Goal: Task Accomplishment & Management: Use online tool/utility

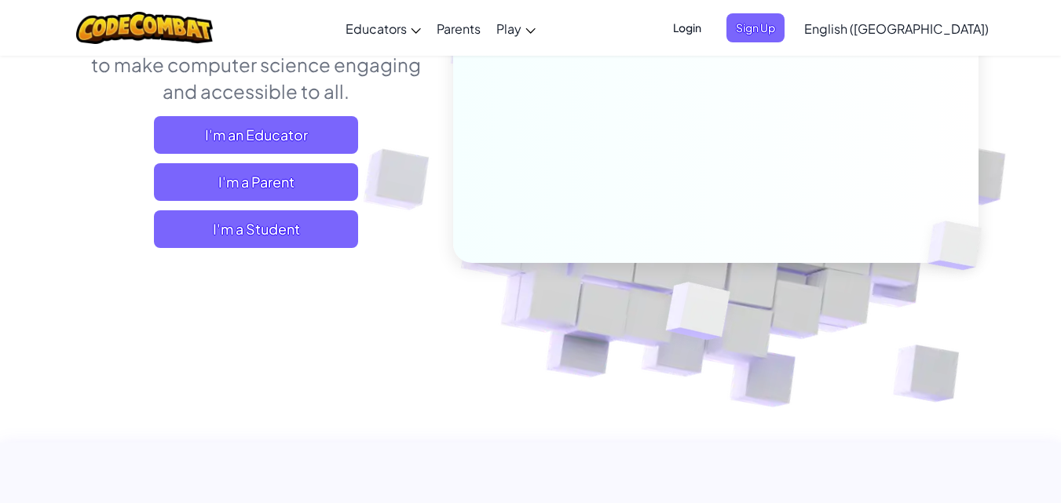
scroll to position [261, 0]
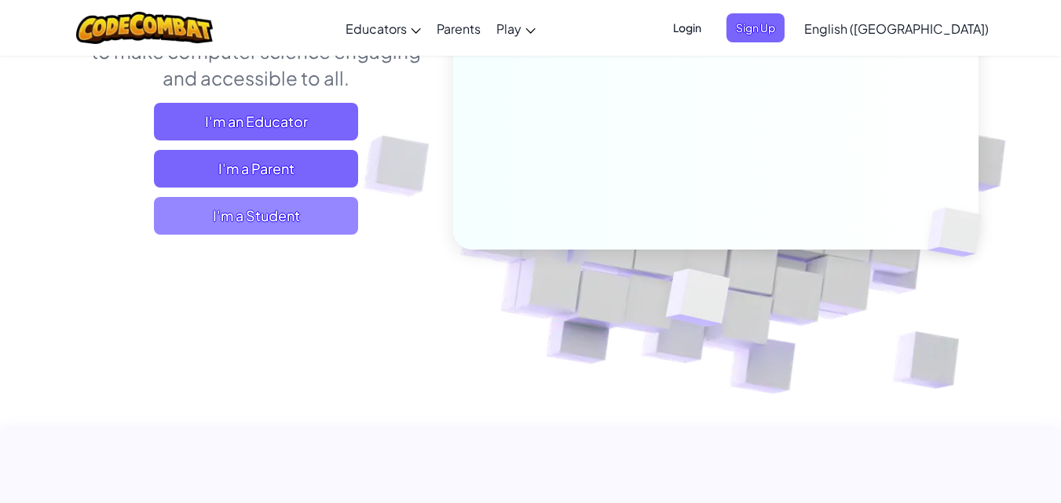
click at [290, 200] on span "I'm a Student" at bounding box center [256, 216] width 204 height 38
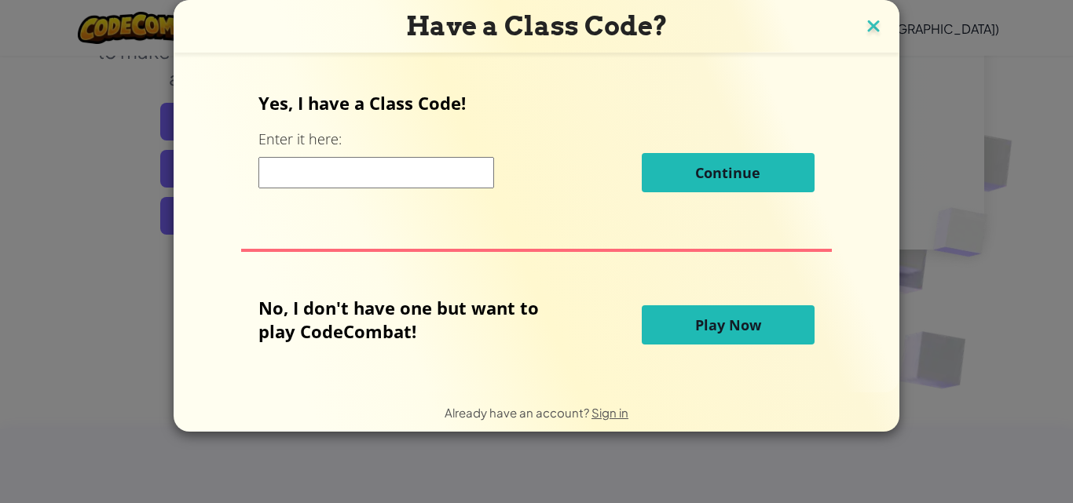
click at [869, 27] on img at bounding box center [873, 28] width 20 height 24
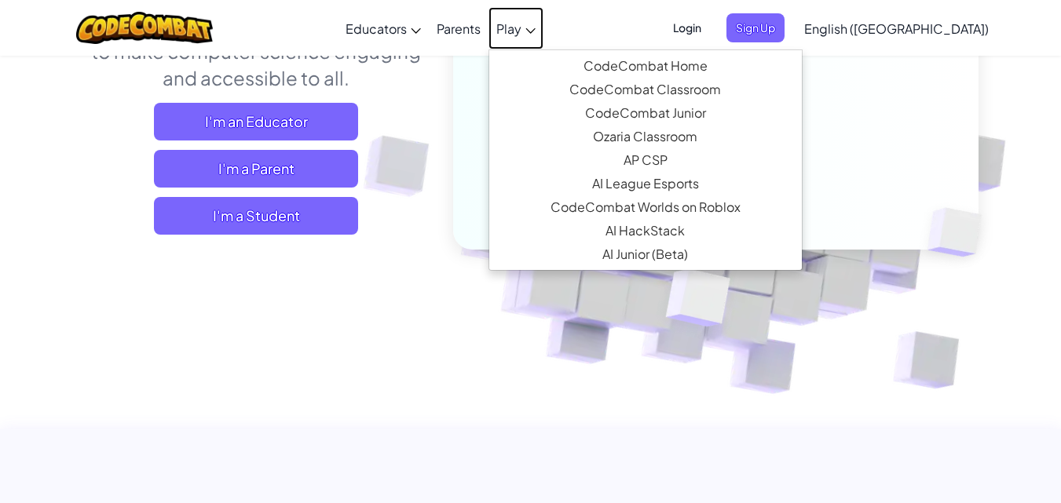
click at [543, 31] on link "Play" at bounding box center [515, 28] width 55 height 42
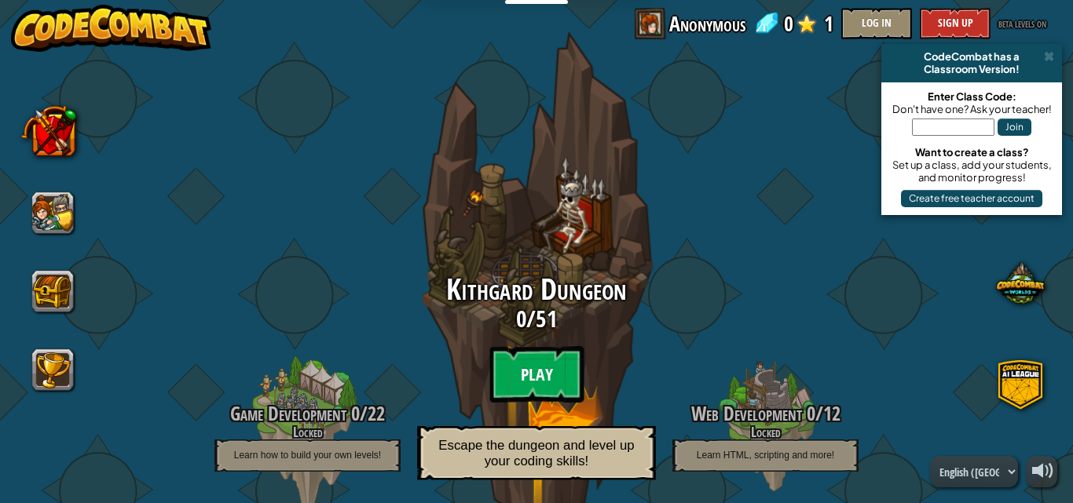
click at [550, 366] on btn "Play" at bounding box center [536, 374] width 94 height 57
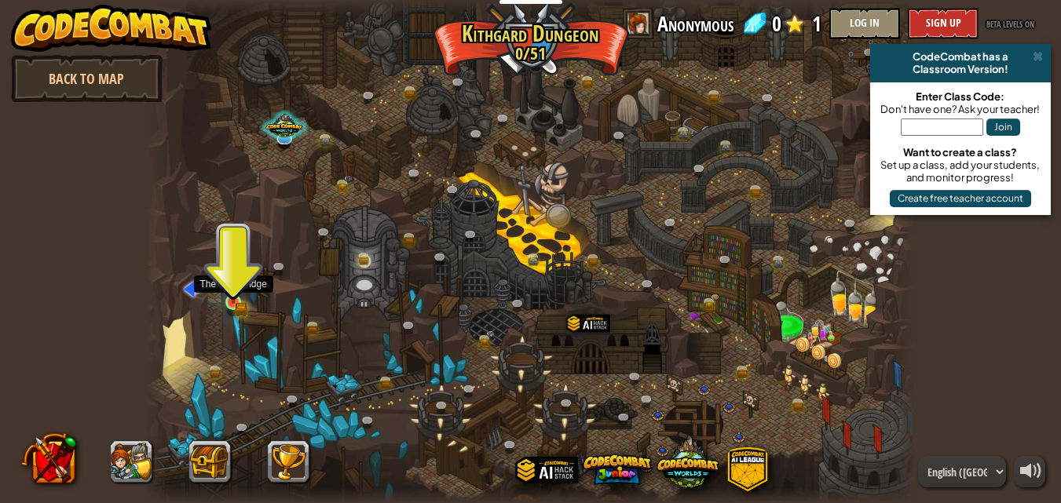
click at [237, 297] on img at bounding box center [233, 284] width 18 height 40
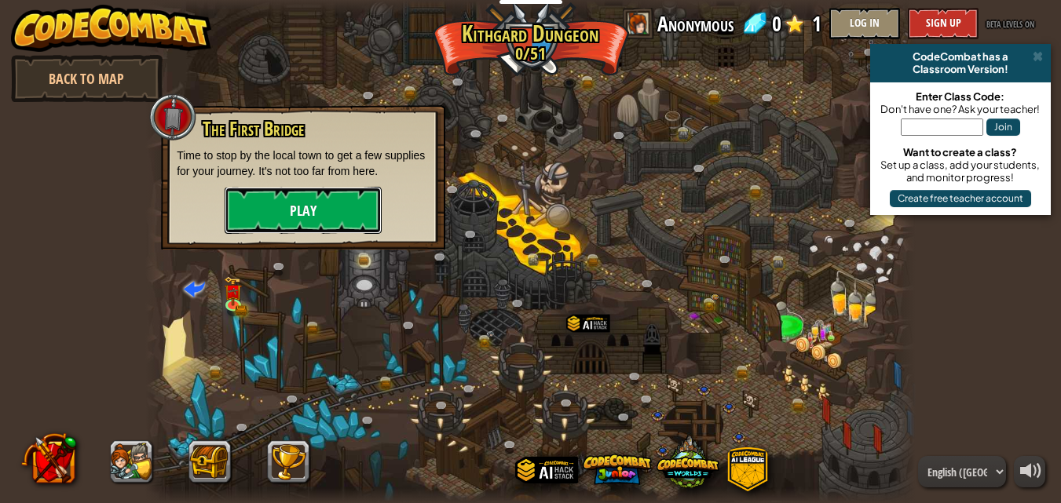
click at [285, 225] on button "Play" at bounding box center [303, 210] width 157 height 47
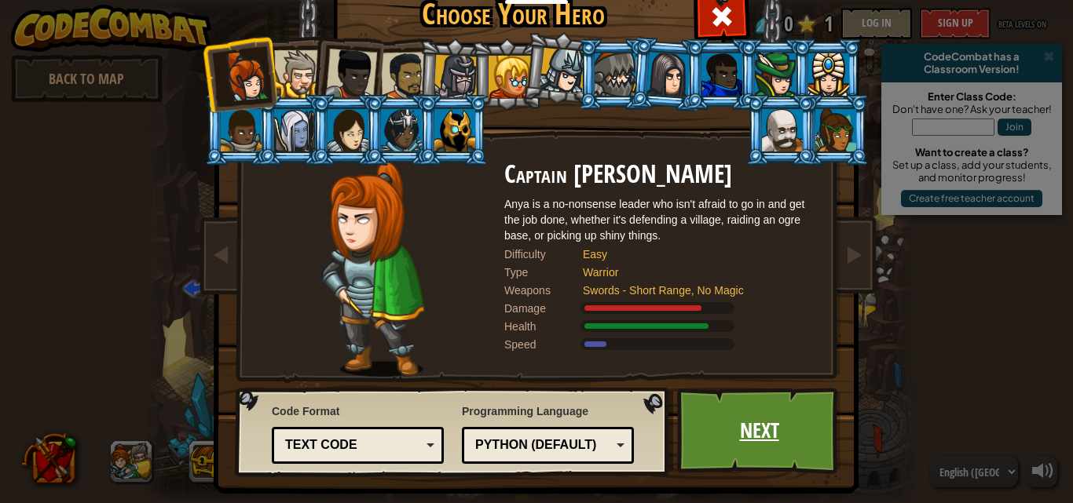
click at [727, 436] on link "Next" at bounding box center [759, 431] width 164 height 86
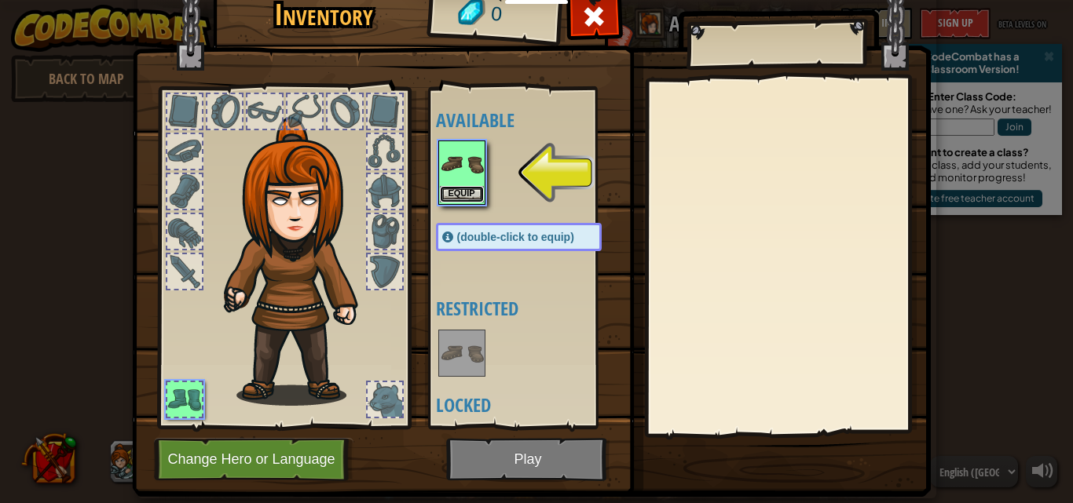
click at [473, 191] on button "Equip" at bounding box center [462, 194] width 44 height 16
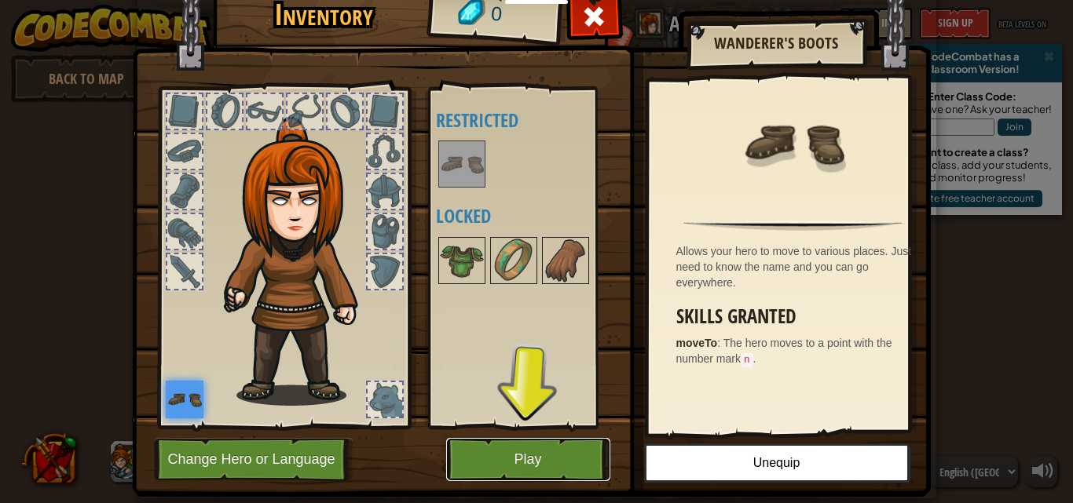
click at [523, 470] on button "Play" at bounding box center [528, 459] width 164 height 43
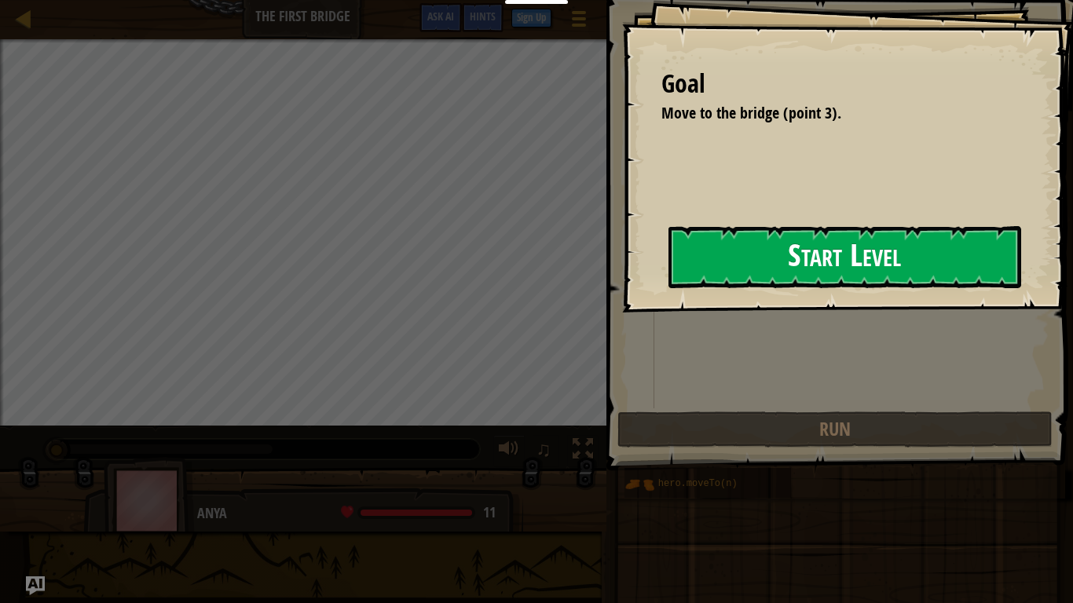
click at [719, 280] on button "Start Level" at bounding box center [844, 257] width 353 height 62
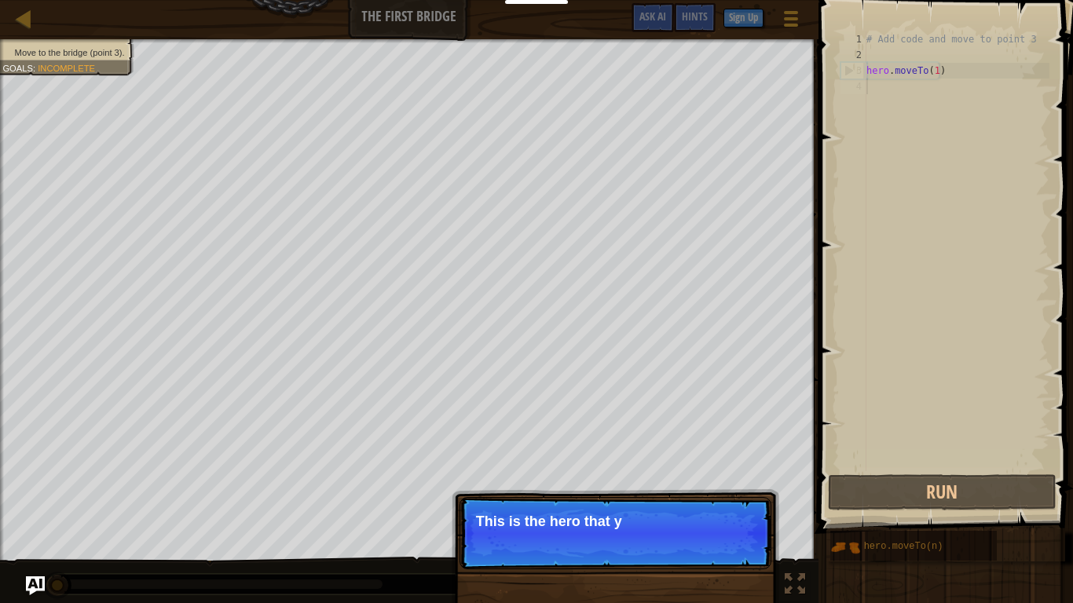
click at [578, 503] on p "This is the hero that y" at bounding box center [615, 522] width 279 height 16
click at [846, 503] on div "hero.moveTo(n)" at bounding box center [913, 546] width 166 height 30
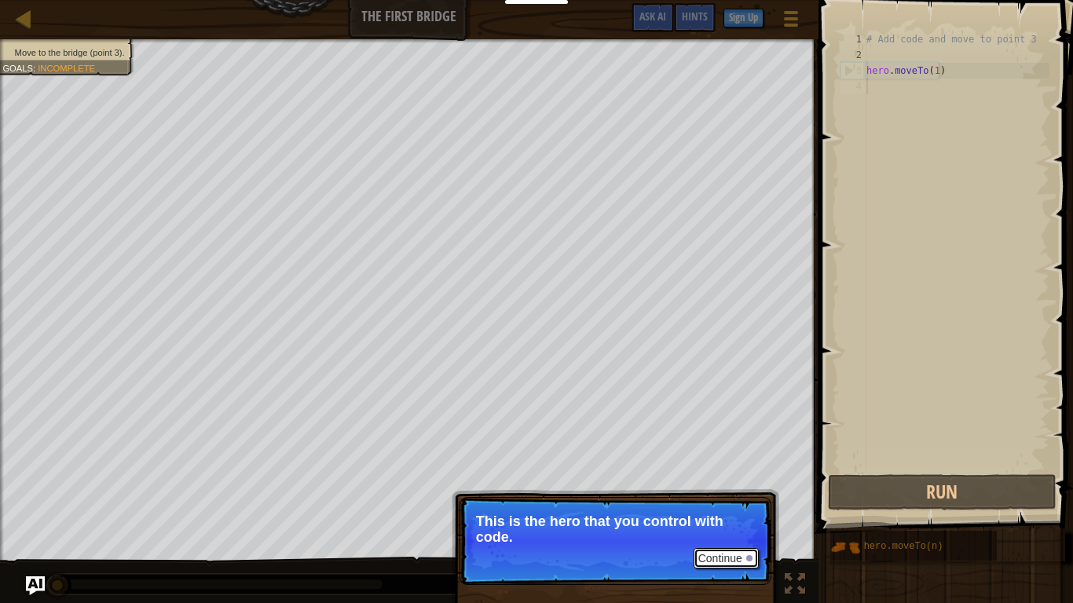
click at [711, 503] on button "Continue" at bounding box center [725, 558] width 65 height 20
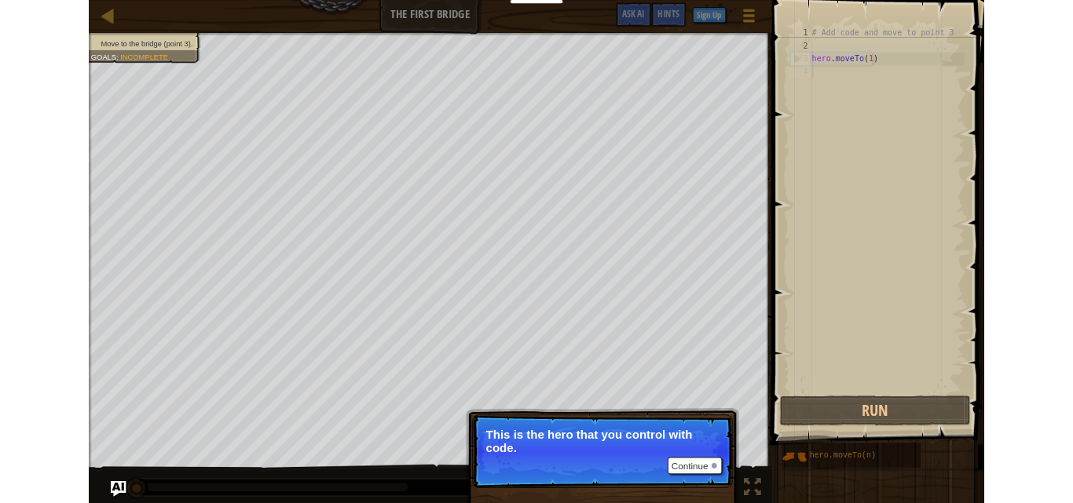
scroll to position [7, 0]
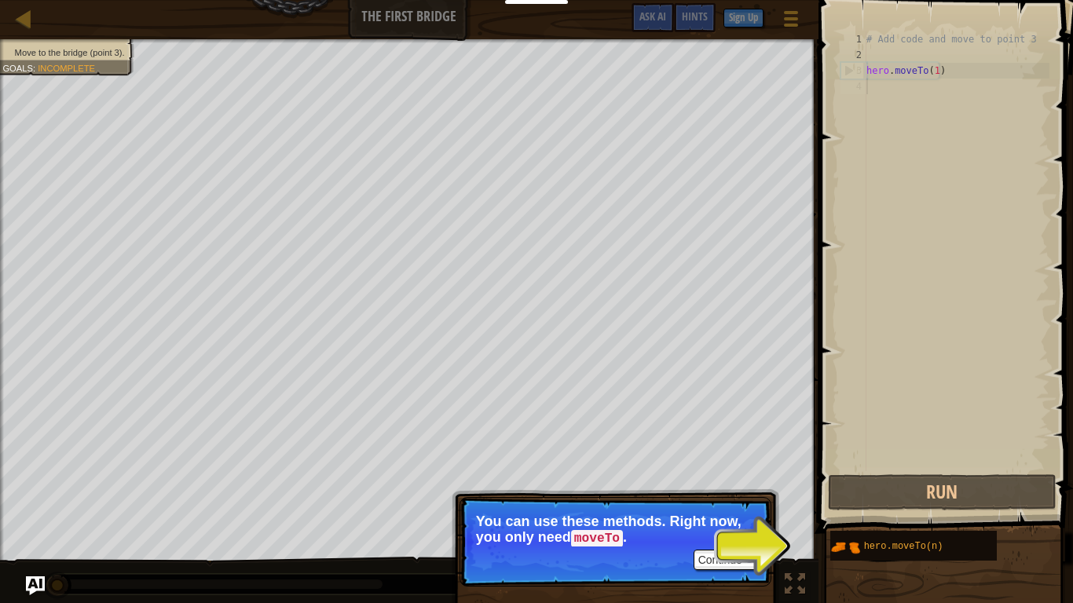
click at [739, 503] on p "Continue You can use these methods. Right now, you only need moveTo ." at bounding box center [615, 542] width 312 height 90
click at [736, 503] on button "Continue" at bounding box center [725, 560] width 65 height 20
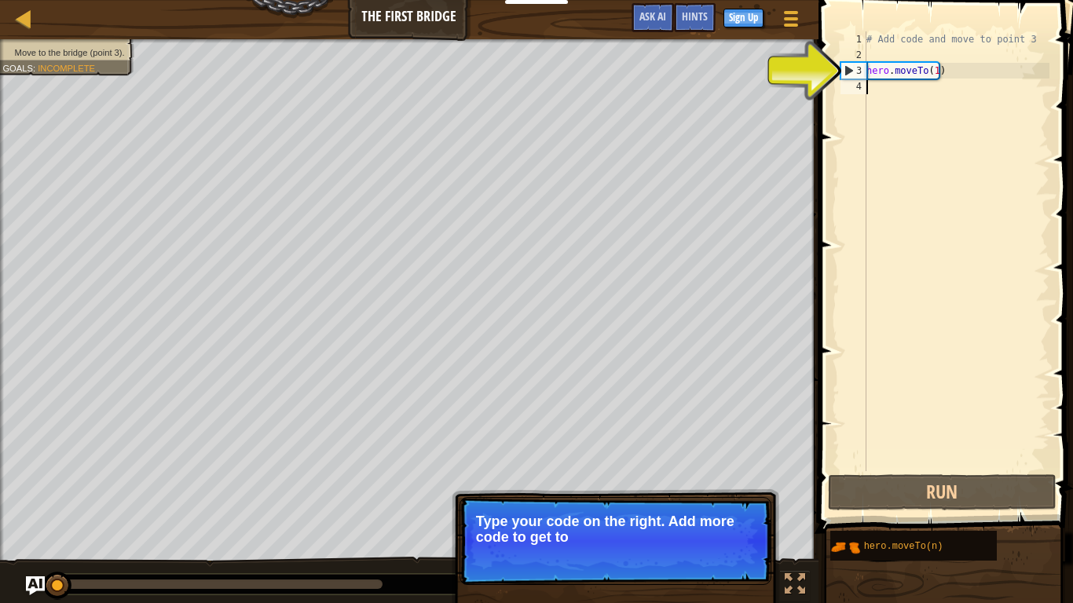
click at [909, 112] on div "# Add code and move to point 3 hero . moveTo ( 1 )" at bounding box center [956, 266] width 186 height 471
click at [24, 17] on div at bounding box center [24, 19] width 20 height 20
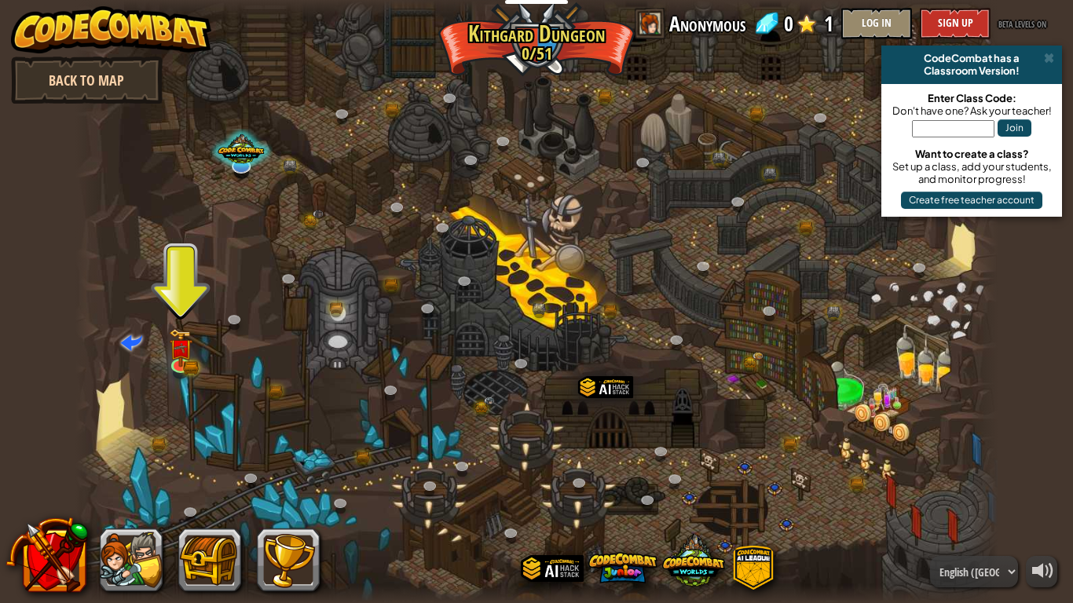
click at [42, 79] on link "Back to Map" at bounding box center [87, 80] width 152 height 47
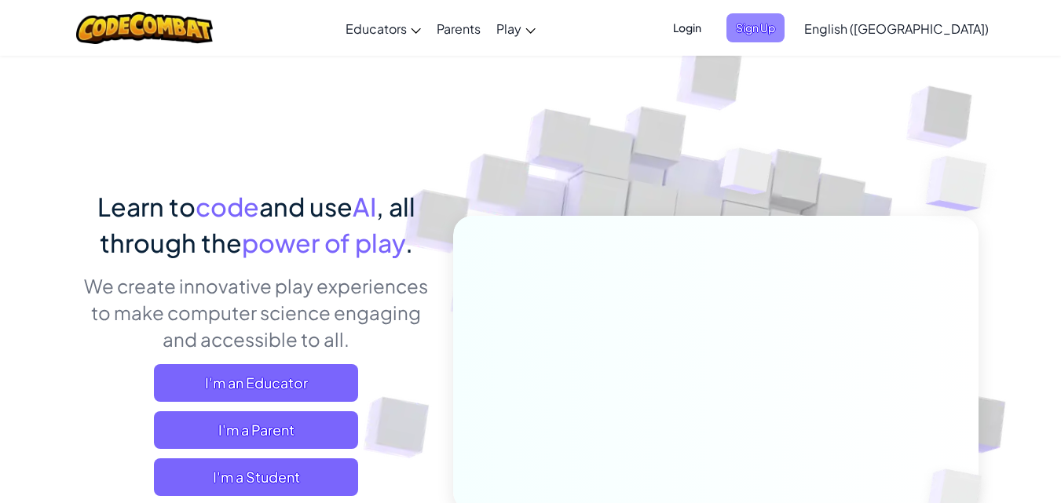
click at [784, 35] on span "Sign Up" at bounding box center [755, 27] width 58 height 29
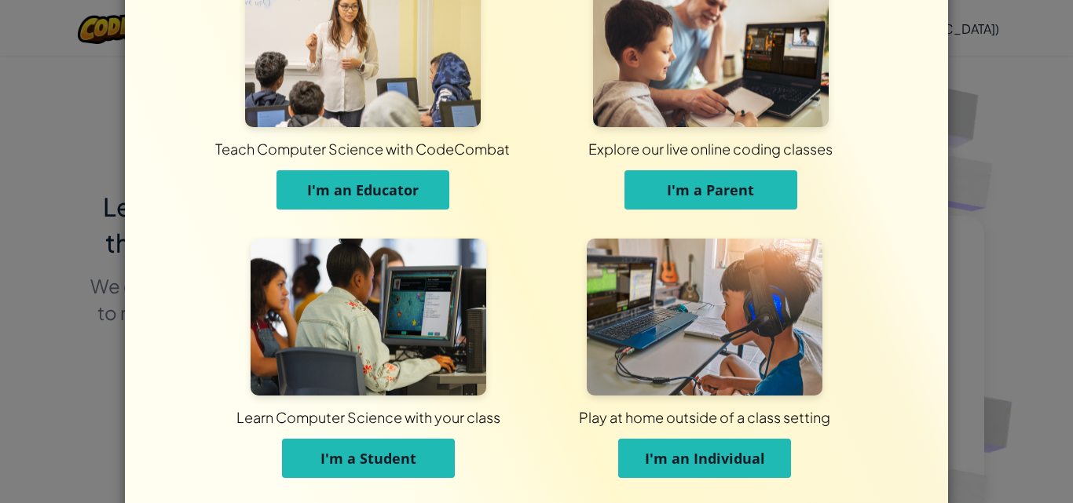
scroll to position [119, 0]
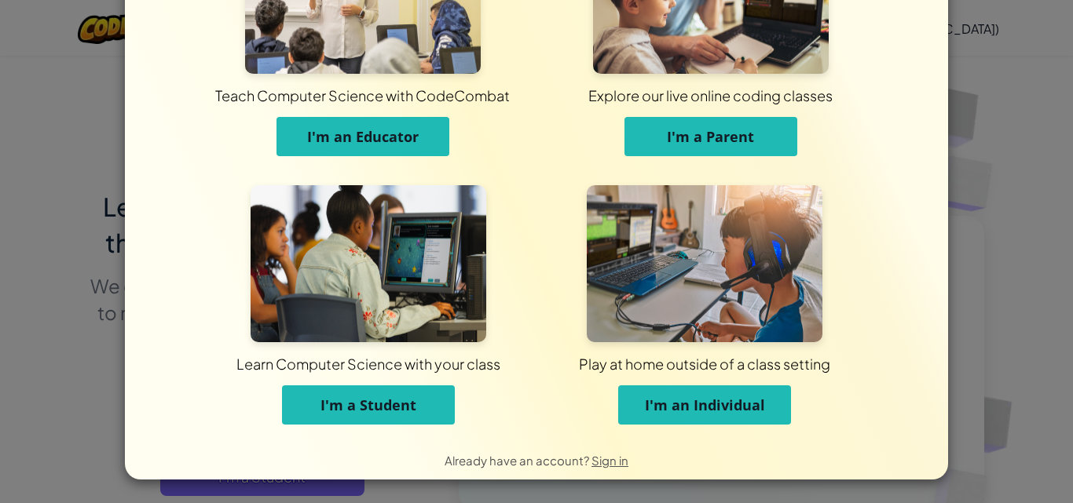
click at [411, 389] on button "I'm a Student" at bounding box center [368, 405] width 173 height 39
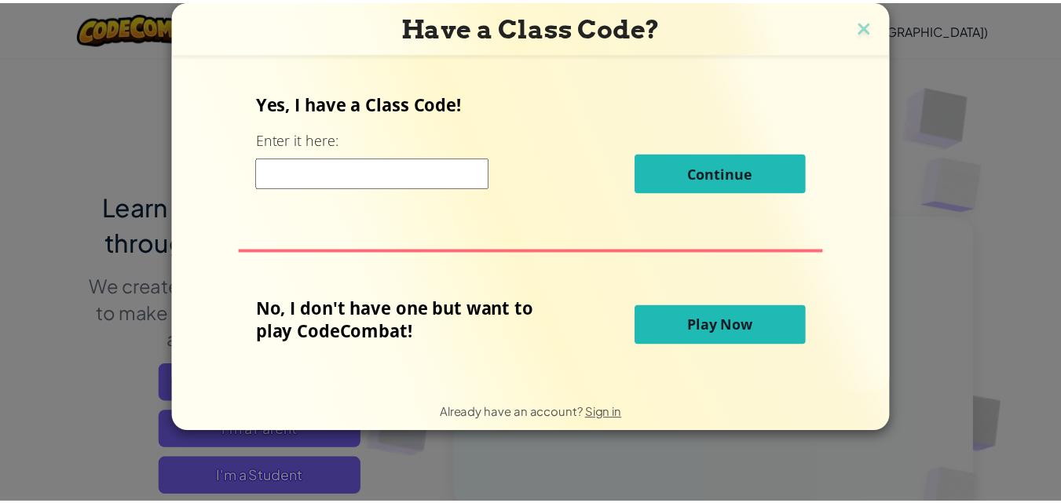
scroll to position [0, 0]
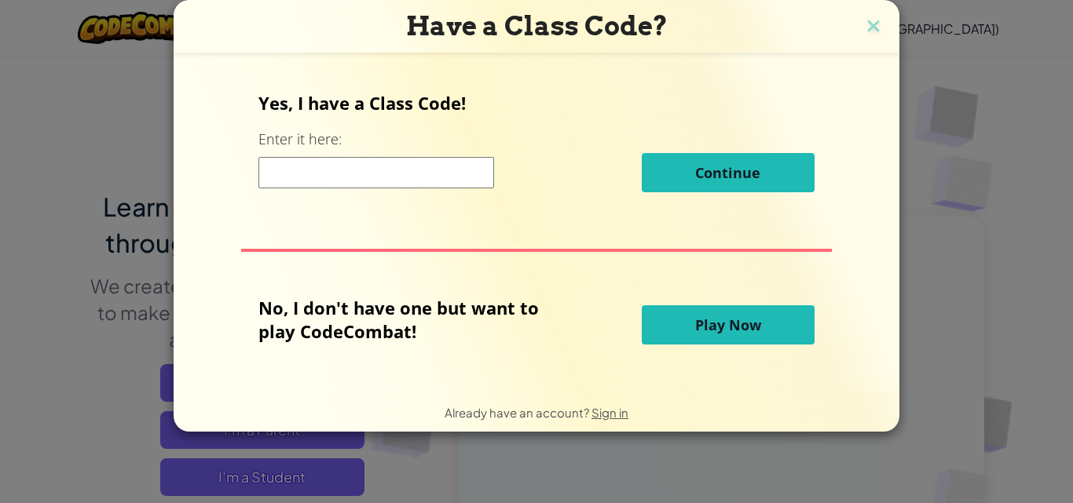
click at [334, 167] on input at bounding box center [376, 172] width 236 height 31
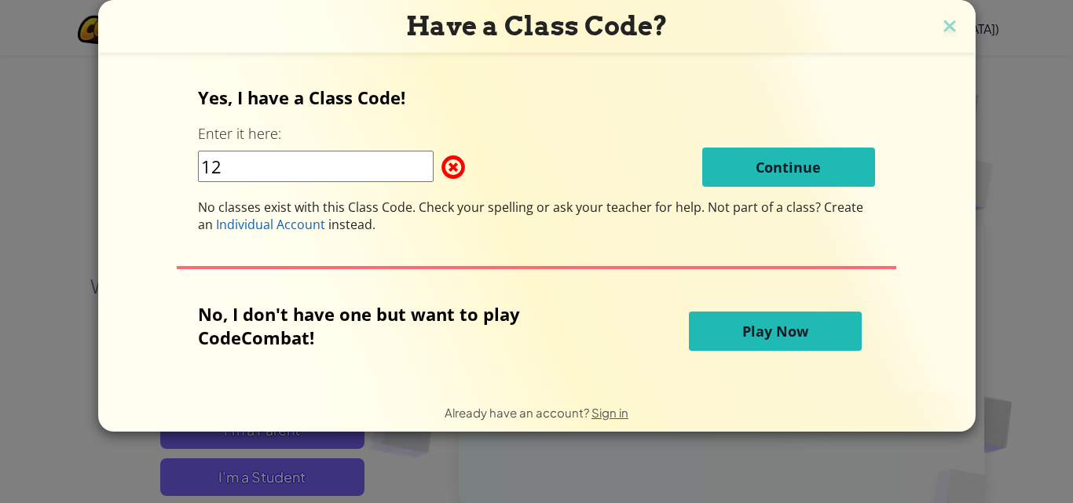
type input "12"
click at [703, 340] on button "Play Now" at bounding box center [775, 331] width 173 height 39
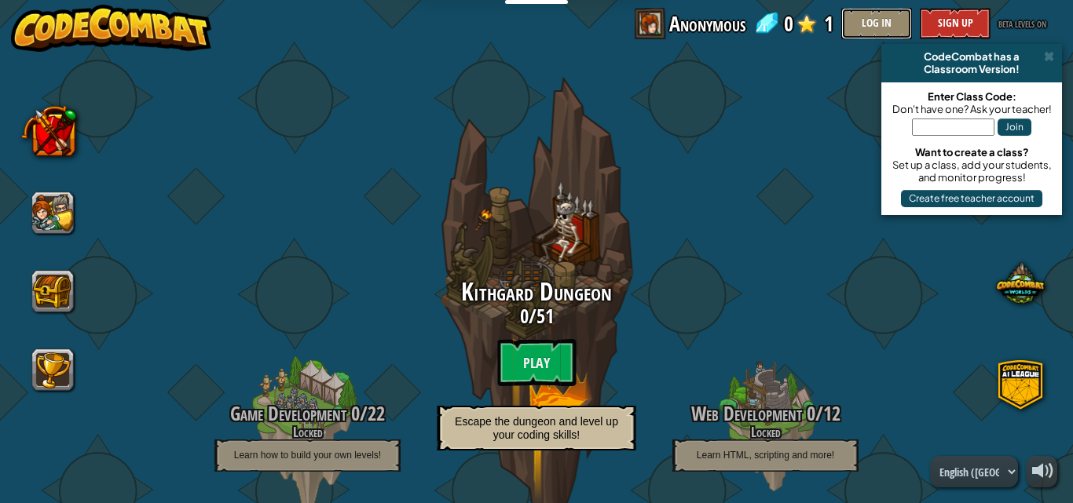
click at [883, 23] on button "Log In" at bounding box center [876, 23] width 71 height 31
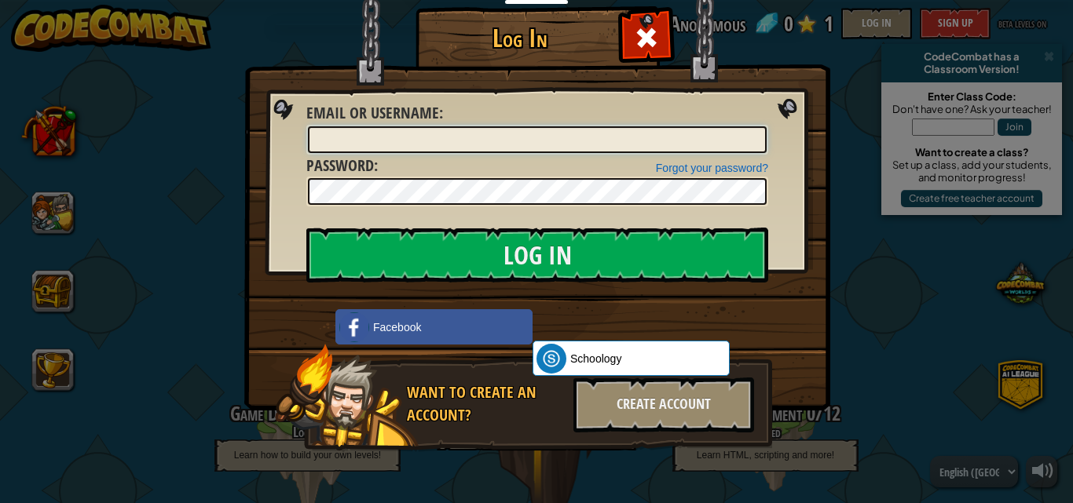
click at [548, 147] on input "Email or Username :" at bounding box center [537, 139] width 459 height 27
click at [849, 245] on div "Log In Unknown Error Email or Username : Forgot your password? Password : Log I…" at bounding box center [536, 251] width 1073 height 503
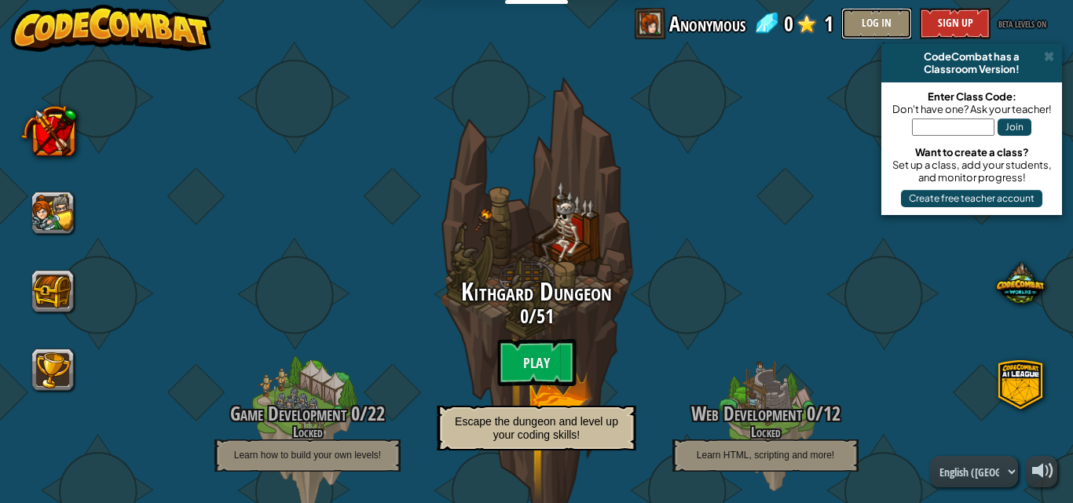
click at [869, 15] on button "Log In" at bounding box center [876, 23] width 71 height 31
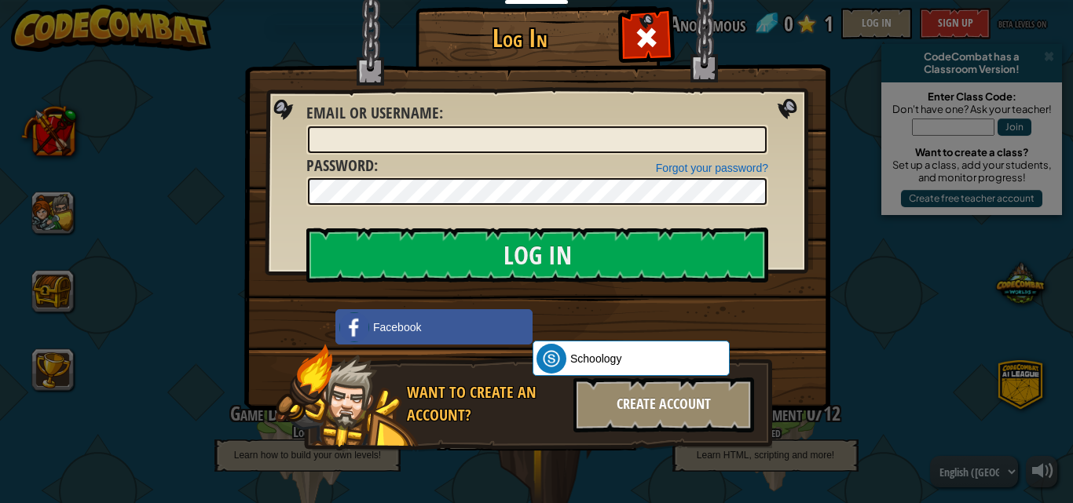
click at [711, 395] on div "Create Account" at bounding box center [663, 405] width 181 height 55
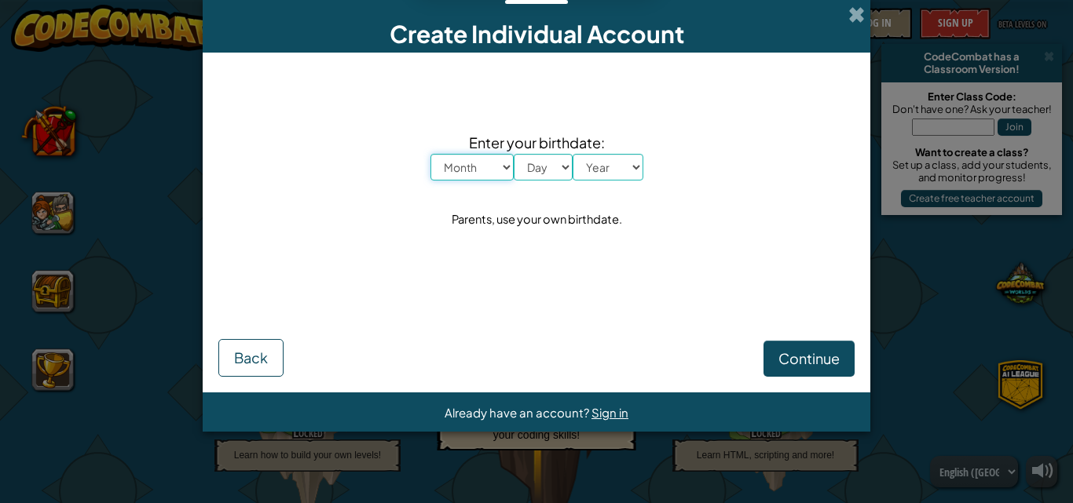
click at [509, 166] on select "Month January February March April May June July August September October Novem…" at bounding box center [471, 167] width 83 height 27
click at [430, 154] on select "Month January February March April May June July August September October Novem…" at bounding box center [471, 167] width 83 height 27
drag, startPoint x: 494, startPoint y: 167, endPoint x: 504, endPoint y: 174, distance: 12.0
click at [496, 167] on select "Month January February March April May June July August September October Novem…" at bounding box center [471, 167] width 83 height 27
select select "3"
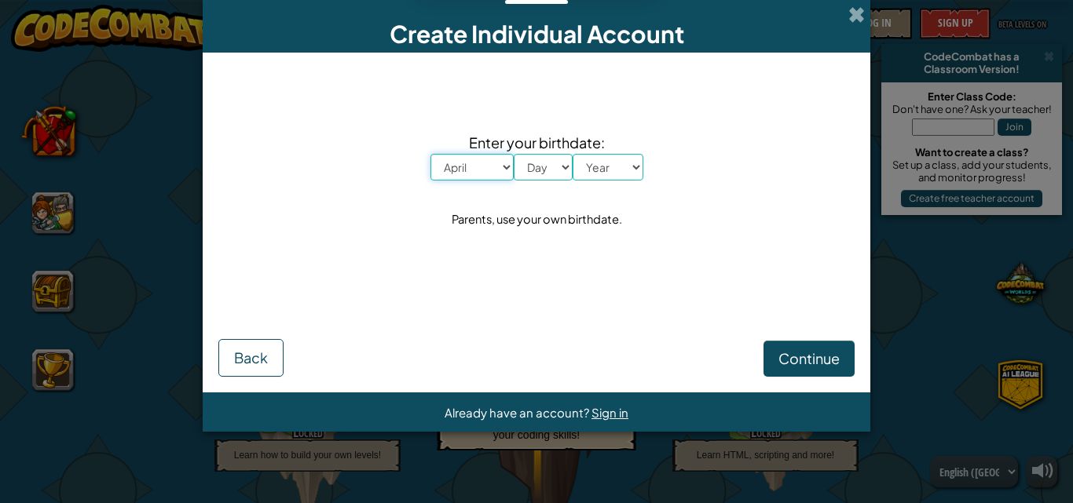
click at [430, 154] on select "Month January February March April May June July August September October Novem…" at bounding box center [471, 167] width 83 height 27
click at [542, 177] on select "Day 1 2 3 4 5 6 7 8 9 10 11 12 13 14 15 16 17 18 19 20 21 22 23 24 25 26 27 28 …" at bounding box center [543, 167] width 59 height 27
select select "7"
click at [514, 154] on select "Day 1 2 3 4 5 6 7 8 9 10 11 12 13 14 15 16 17 18 19 20 21 22 23 24 25 26 27 28 …" at bounding box center [543, 167] width 59 height 27
click at [606, 164] on select "Year [DATE] 2024 2023 2022 2021 2020 2019 2018 2017 2016 2015 2014 2013 2012 20…" at bounding box center [607, 167] width 71 height 27
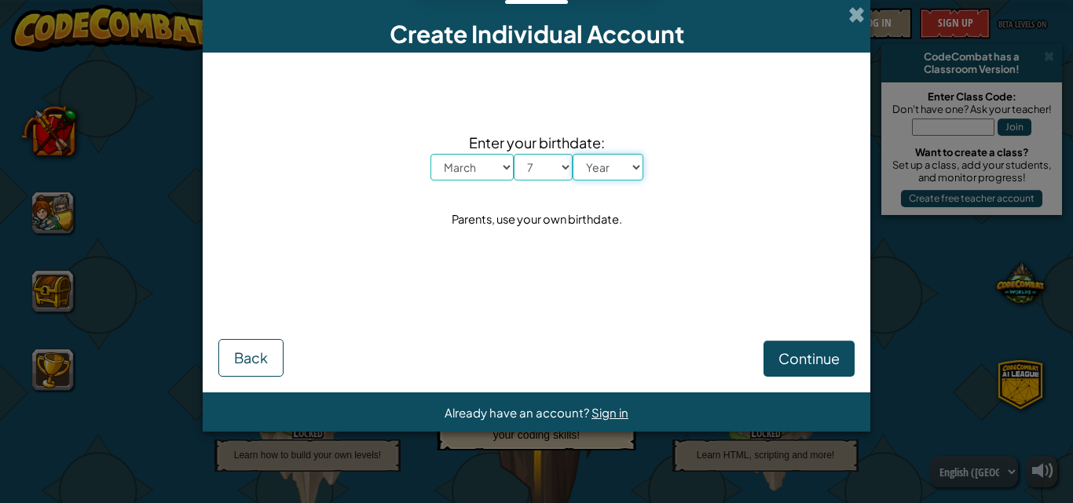
select select "2010"
click at [572, 154] on select "Year [DATE] 2024 2023 2022 2021 2020 2019 2018 2017 2016 2015 2014 2013 2012 20…" at bounding box center [607, 167] width 71 height 27
click at [782, 363] on span "Continue" at bounding box center [808, 358] width 61 height 18
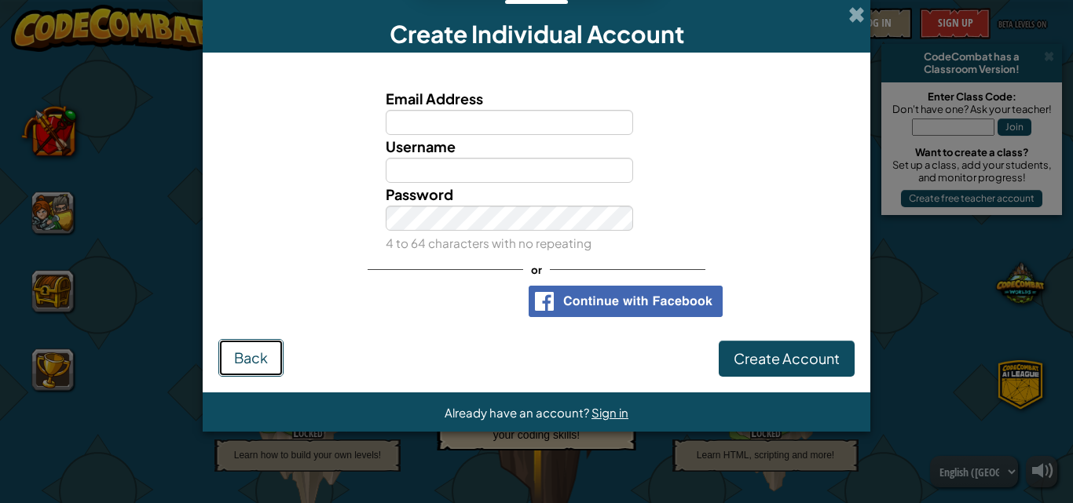
drag, startPoint x: 241, startPoint y: 376, endPoint x: 247, endPoint y: 368, distance: 10.1
click at [244, 374] on button "Back" at bounding box center [250, 358] width 65 height 38
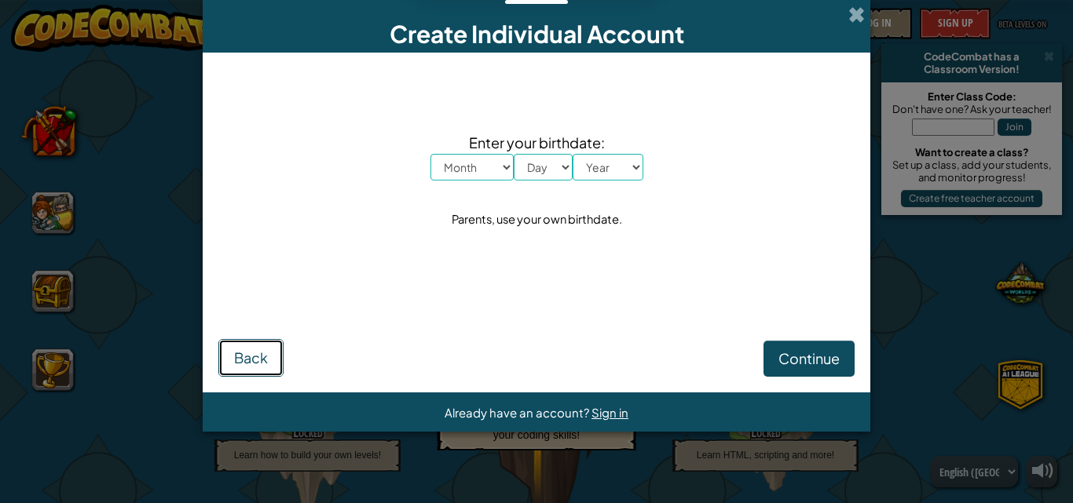
click at [256, 356] on span "Back" at bounding box center [251, 358] width 34 height 18
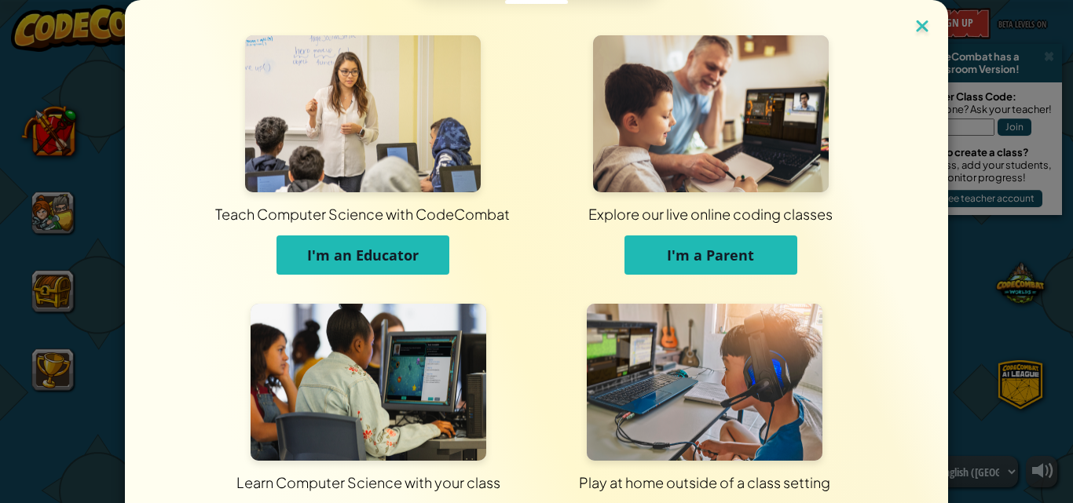
click at [914, 21] on img at bounding box center [922, 28] width 20 height 24
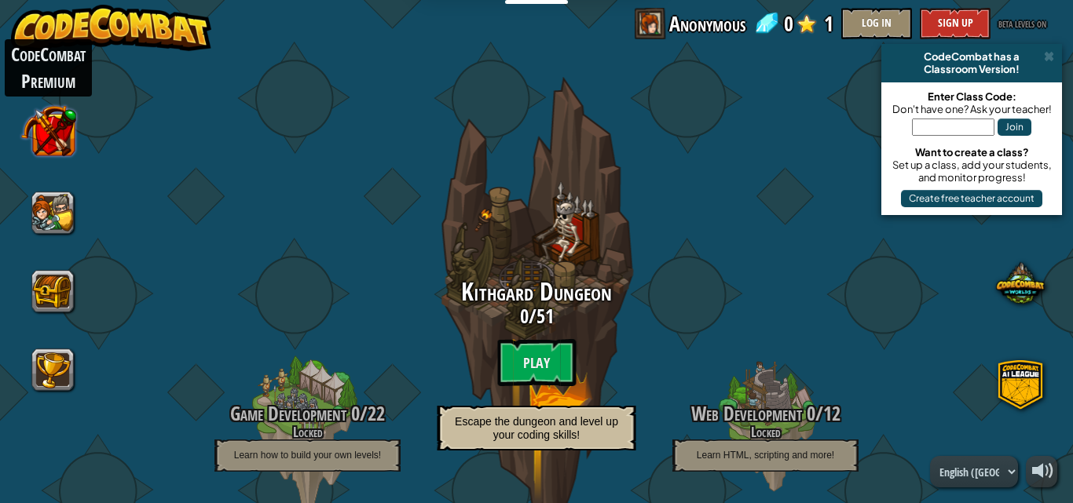
click at [57, 119] on button at bounding box center [48, 130] width 55 height 55
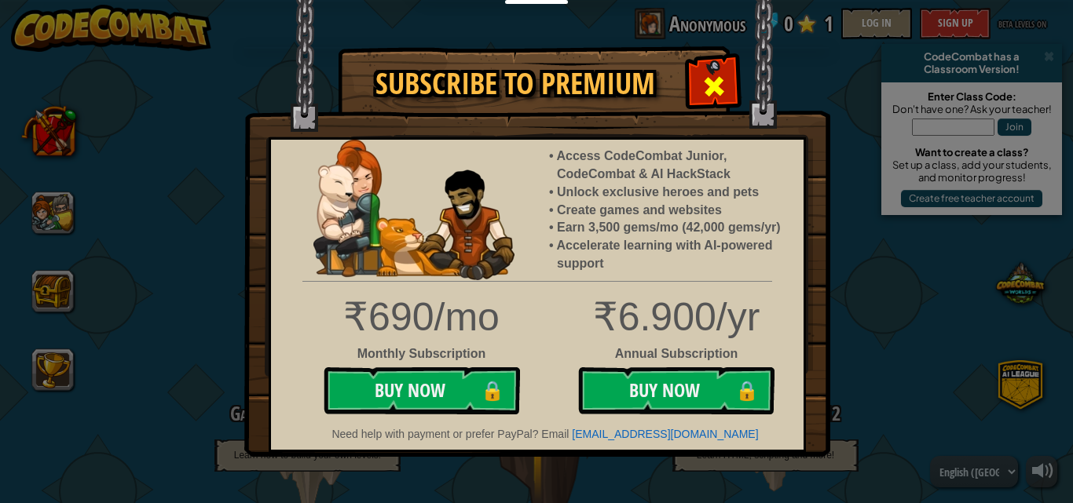
click at [721, 81] on span at bounding box center [713, 86] width 25 height 25
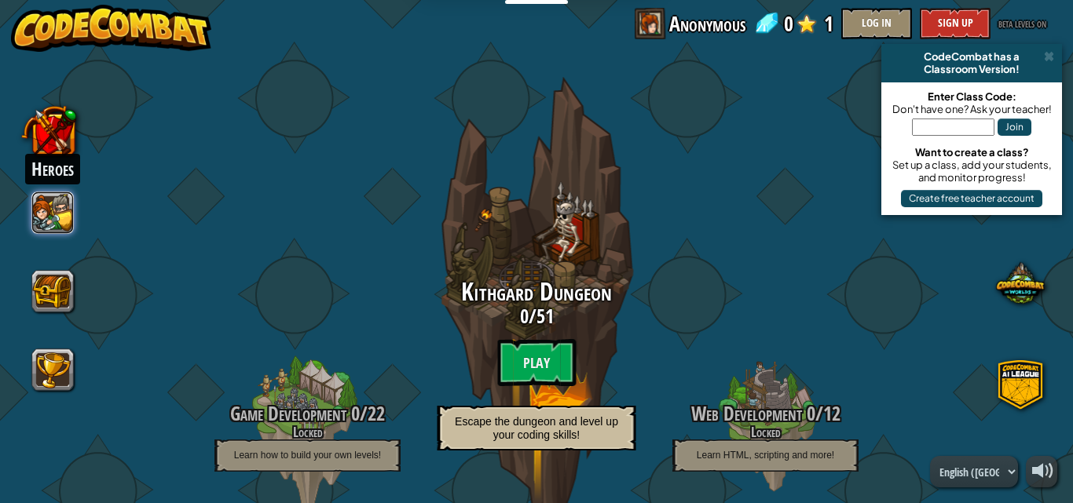
click at [52, 216] on button at bounding box center [53, 213] width 42 height 42
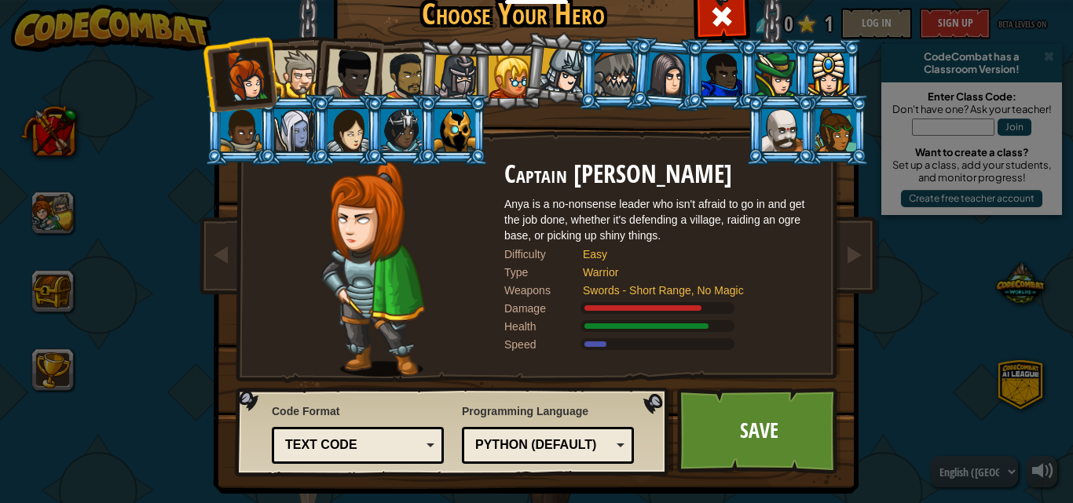
click at [298, 71] on div at bounding box center [298, 74] width 48 height 48
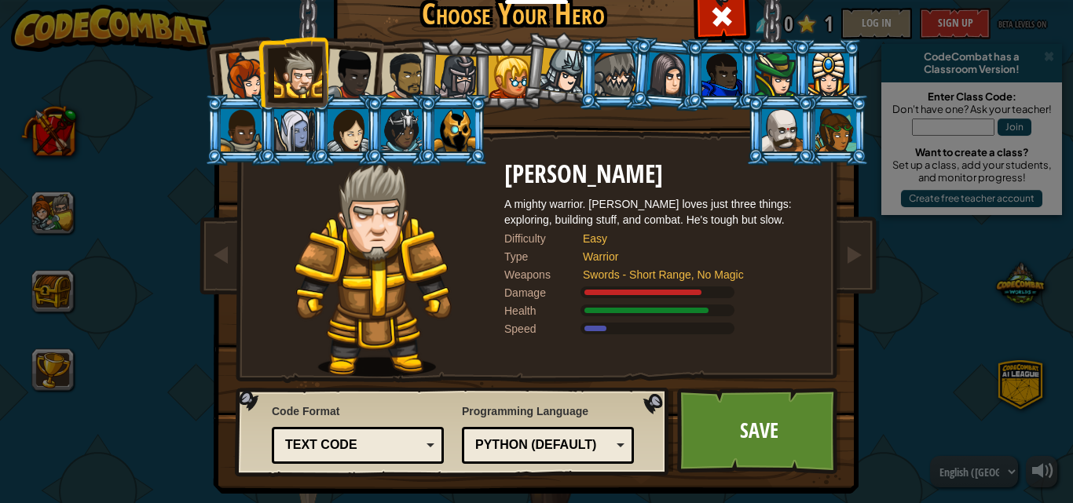
click at [552, 63] on div at bounding box center [562, 71] width 46 height 46
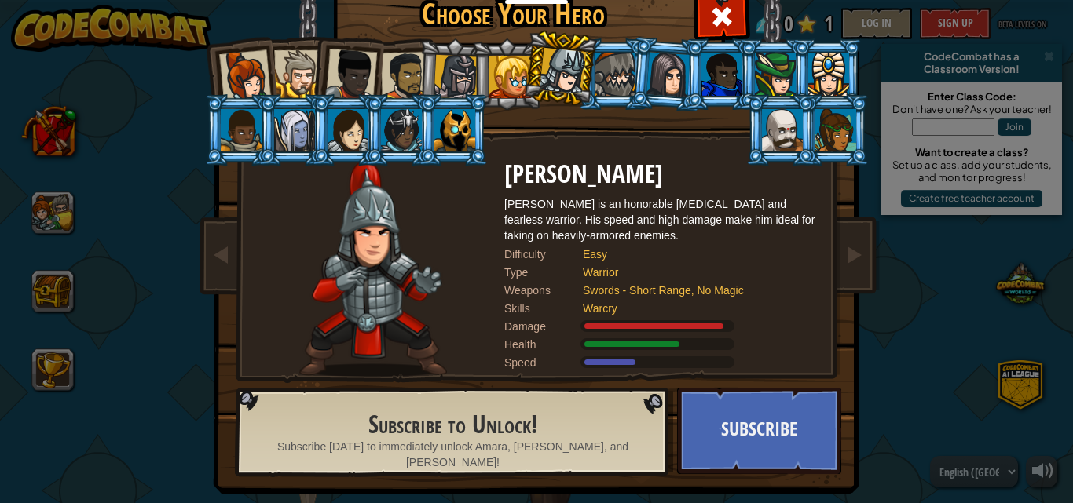
click at [892, 270] on div "Choose Your Hero 0 Captain [PERSON_NAME] is a no-nonsense leader who isn't afra…" at bounding box center [536, 251] width 1073 height 503
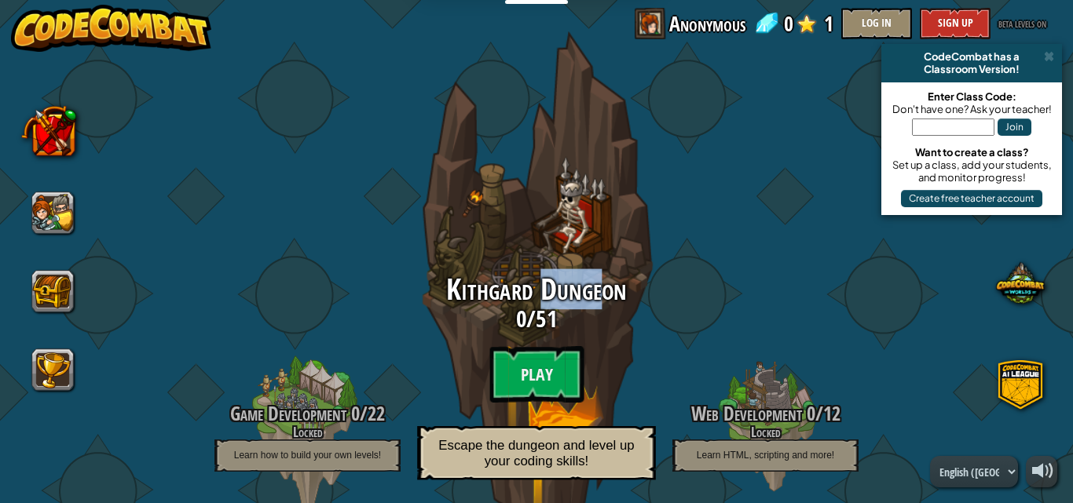
drag, startPoint x: 558, startPoint y: 293, endPoint x: 614, endPoint y: 301, distance: 56.3
click at [614, 301] on span "Kithgard Dungeon" at bounding box center [536, 289] width 181 height 41
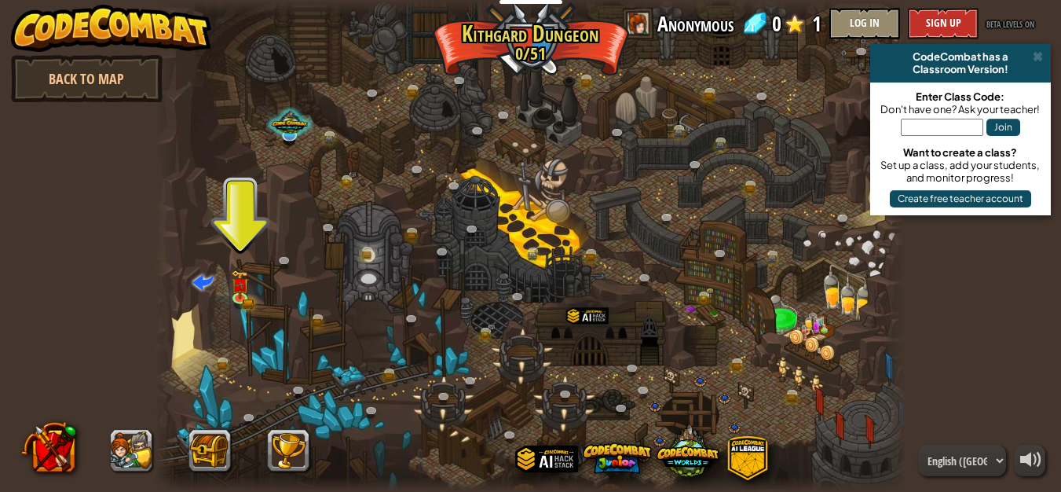
click at [242, 247] on div at bounding box center [531, 246] width 752 height 492
click at [245, 283] on img at bounding box center [240, 277] width 10 height 10
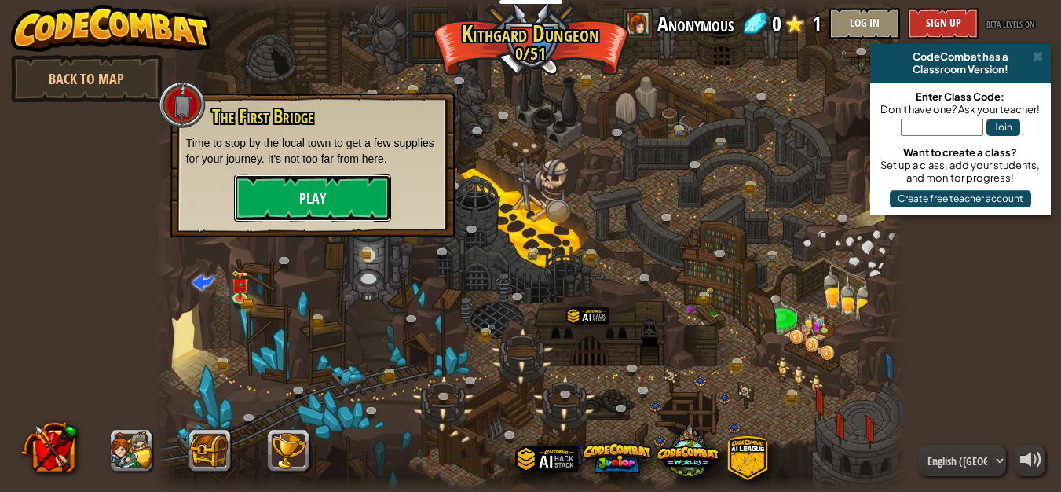
click at [293, 198] on button "Play" at bounding box center [312, 197] width 157 height 47
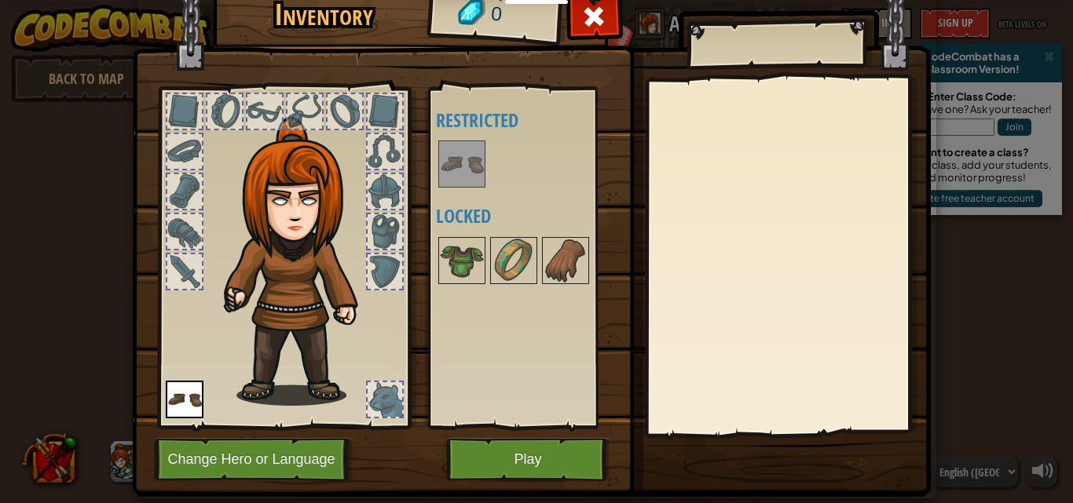
click at [318, 111] on img at bounding box center [290, 243] width 238 height 323
click at [308, 449] on button "Change Hero or Language" at bounding box center [253, 459] width 199 height 43
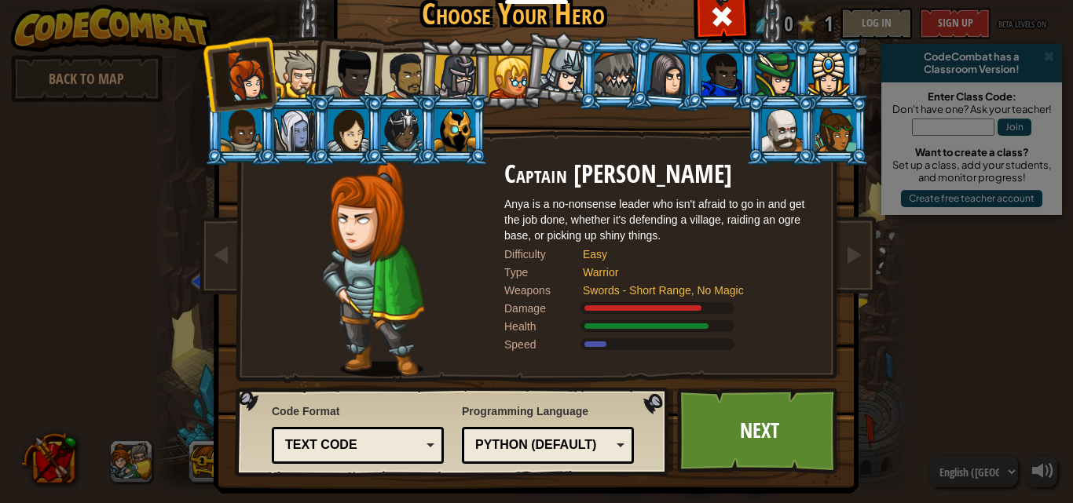
click at [408, 122] on div at bounding box center [401, 130] width 41 height 42
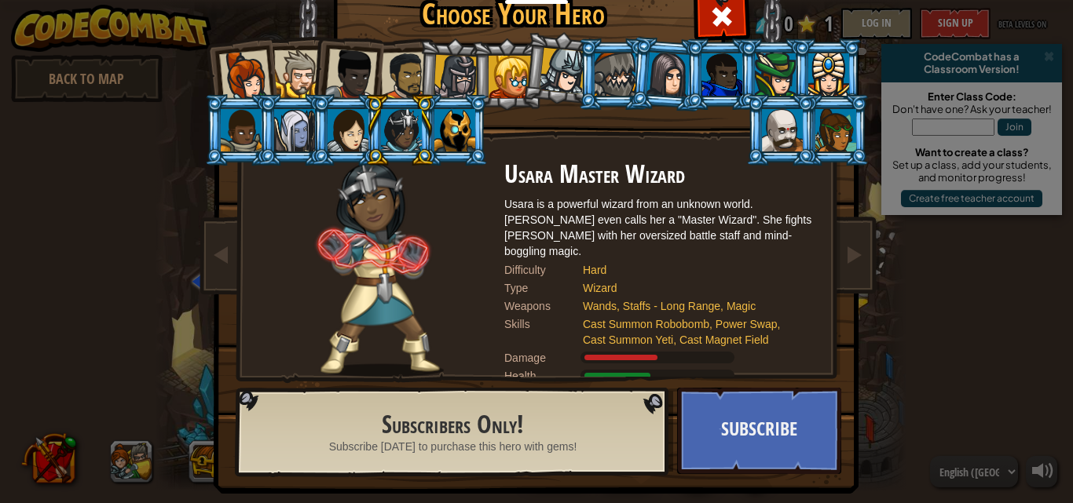
click at [462, 142] on div at bounding box center [454, 130] width 41 height 42
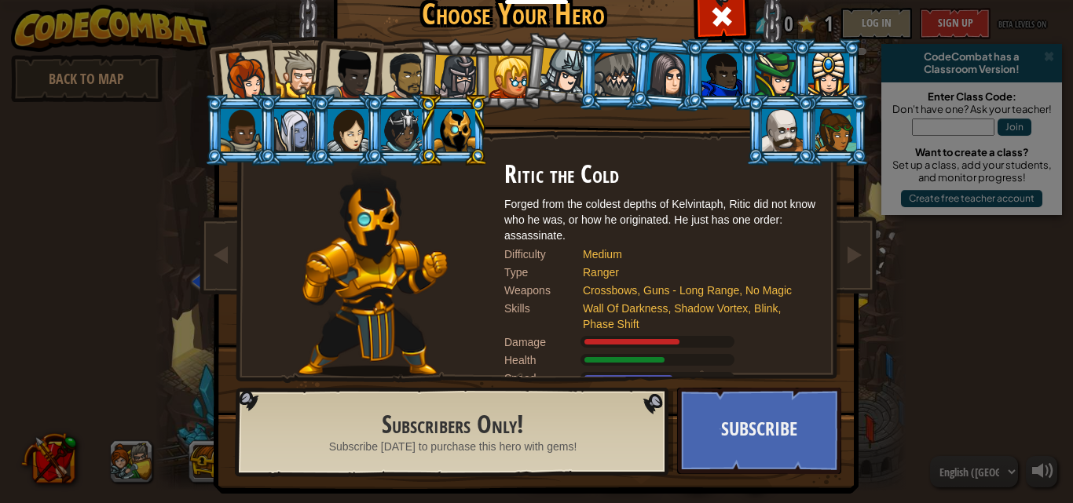
click at [769, 138] on div at bounding box center [782, 130] width 41 height 42
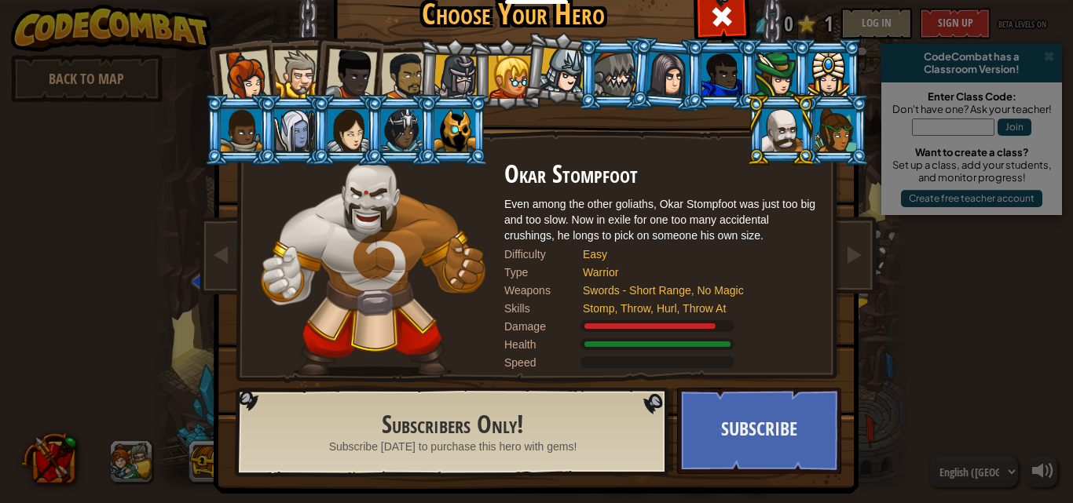
click at [484, 51] on li at bounding box center [506, 73] width 71 height 71
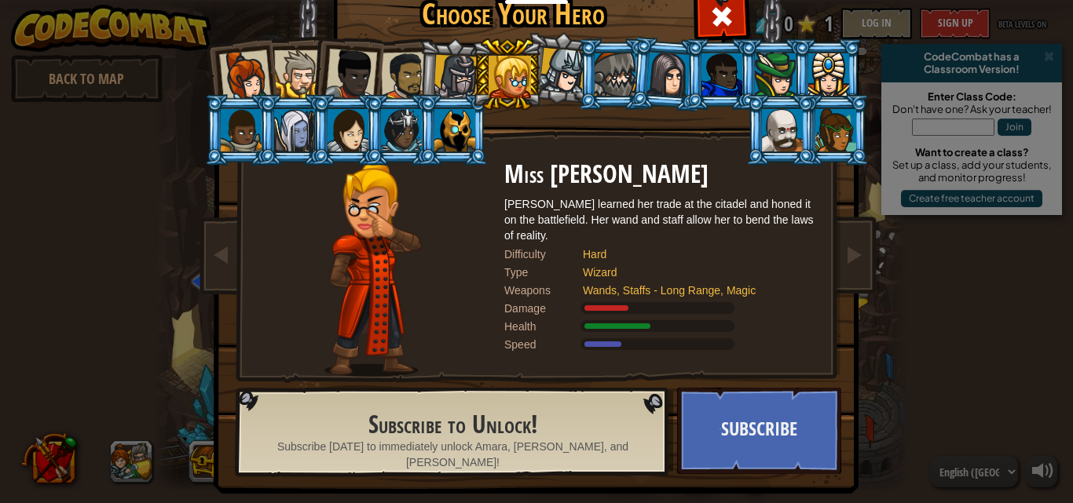
click at [459, 63] on div at bounding box center [455, 77] width 45 height 45
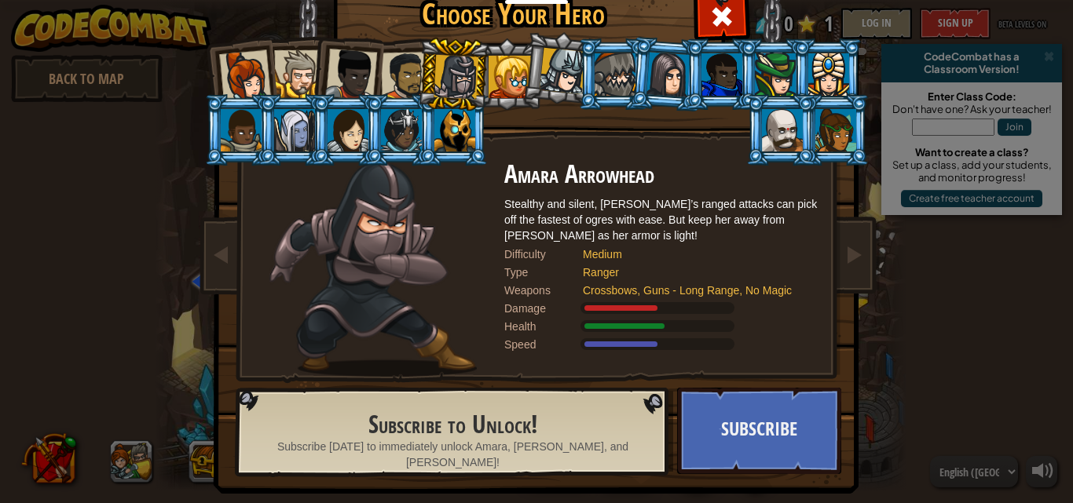
click at [404, 67] on div at bounding box center [405, 76] width 49 height 49
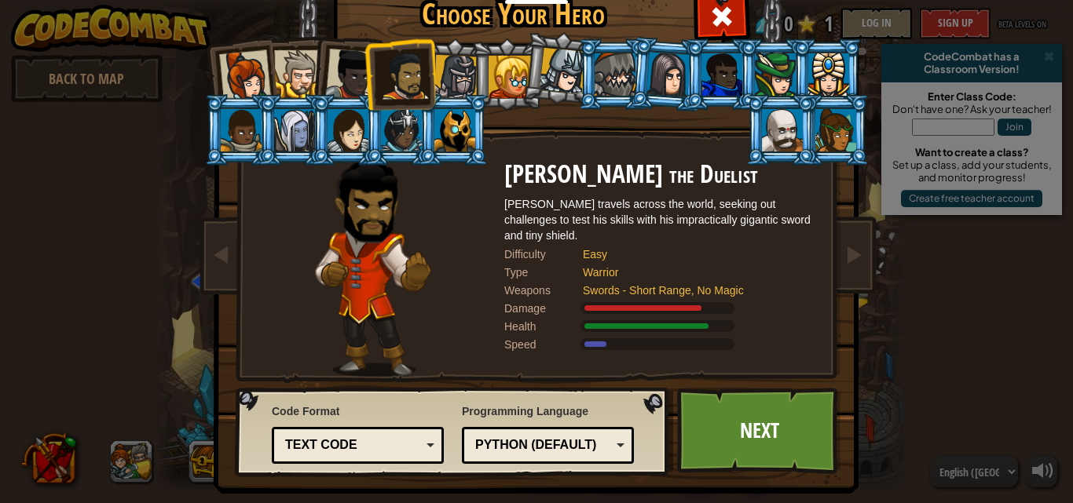
click at [351, 54] on div at bounding box center [351, 75] width 52 height 52
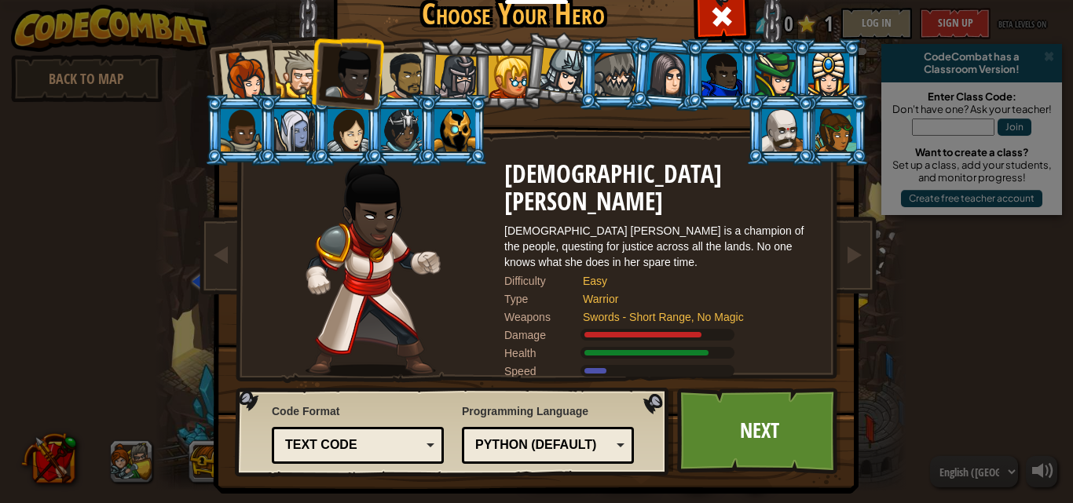
drag, startPoint x: 286, startPoint y: 68, endPoint x: 308, endPoint y: 106, distance: 43.6
click at [288, 71] on div at bounding box center [298, 74] width 48 height 48
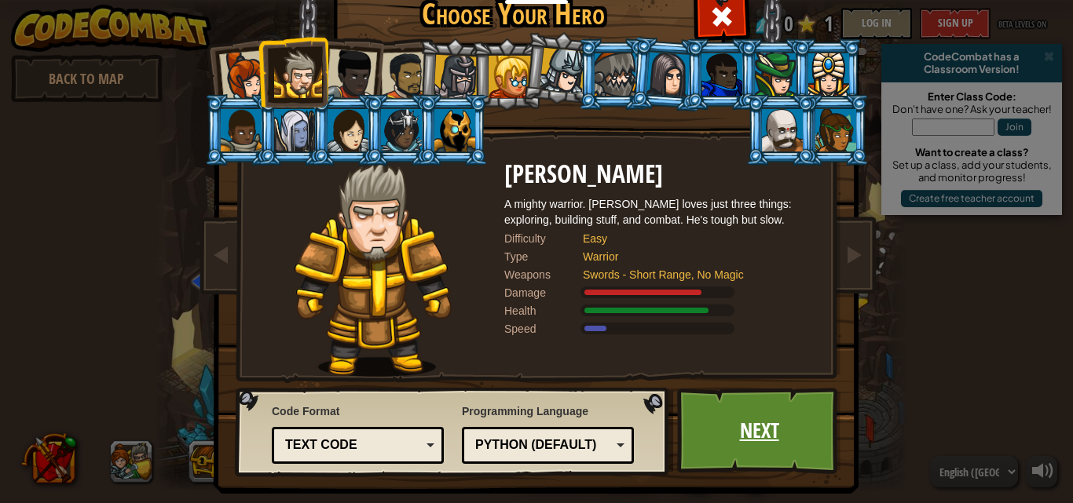
click at [733, 438] on link "Next" at bounding box center [759, 431] width 164 height 86
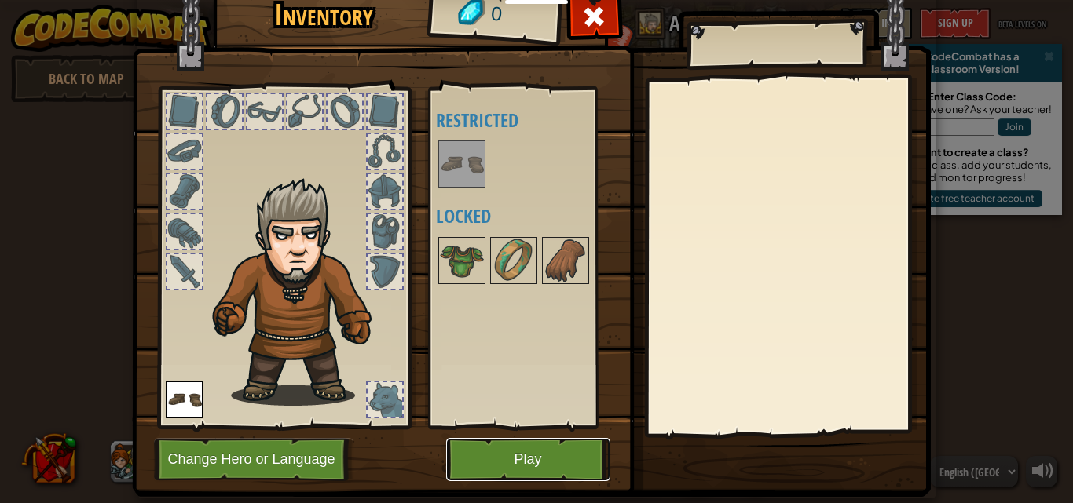
click at [520, 456] on button "Play" at bounding box center [528, 459] width 164 height 43
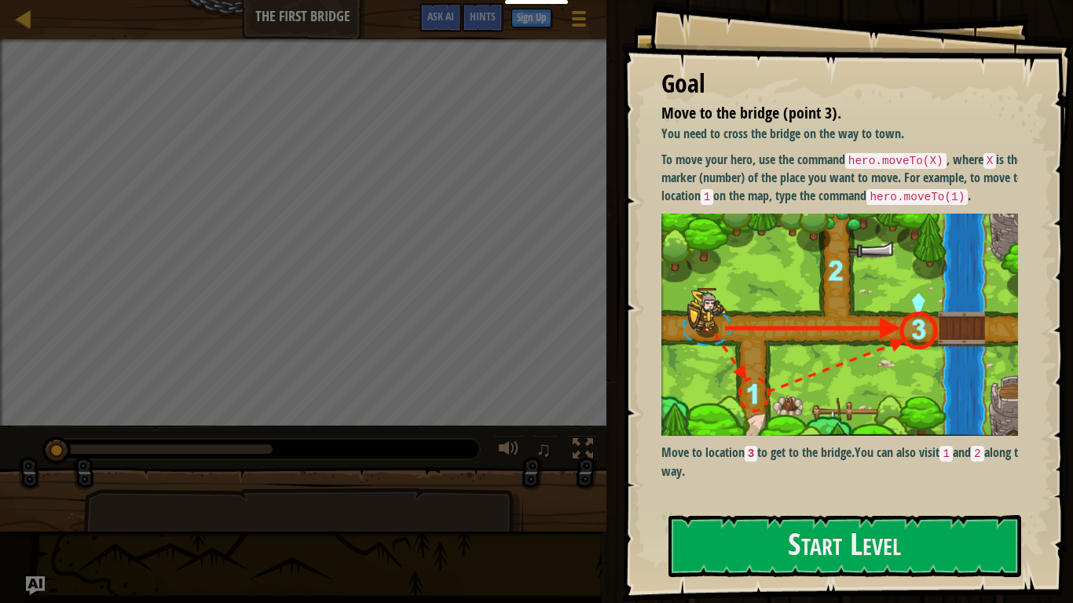
click at [785, 461] on strong "Move to location 3 to get to the bridge." at bounding box center [758, 452] width 194 height 17
click at [782, 503] on div at bounding box center [844, 610] width 353 height 35
click at [787, 503] on button "Start Level" at bounding box center [844, 546] width 353 height 62
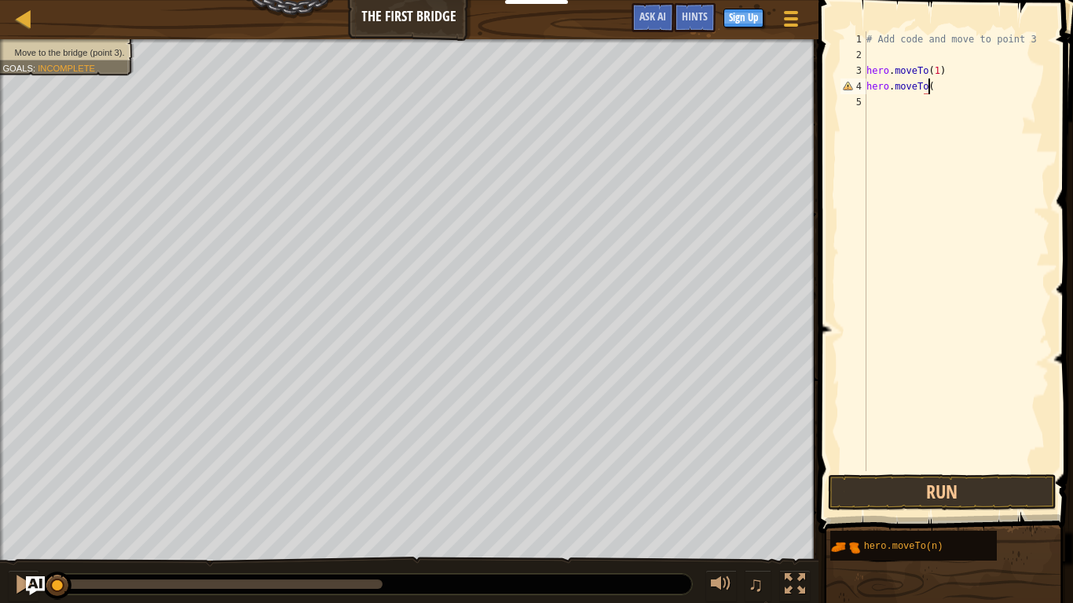
scroll to position [7, 5]
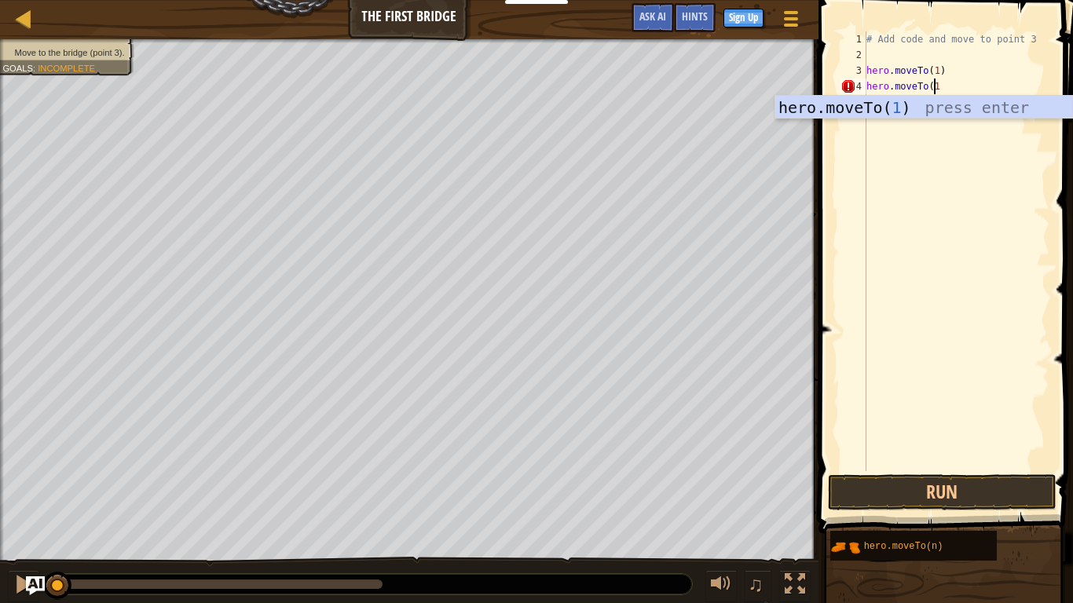
type textarea "hero.moveTo(1)"
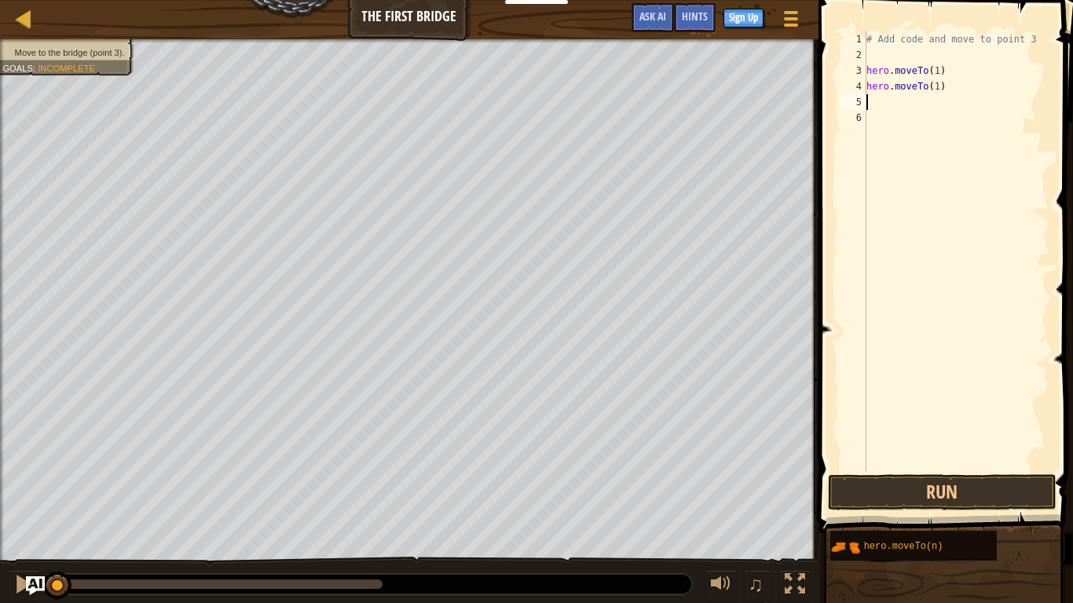
scroll to position [7, 0]
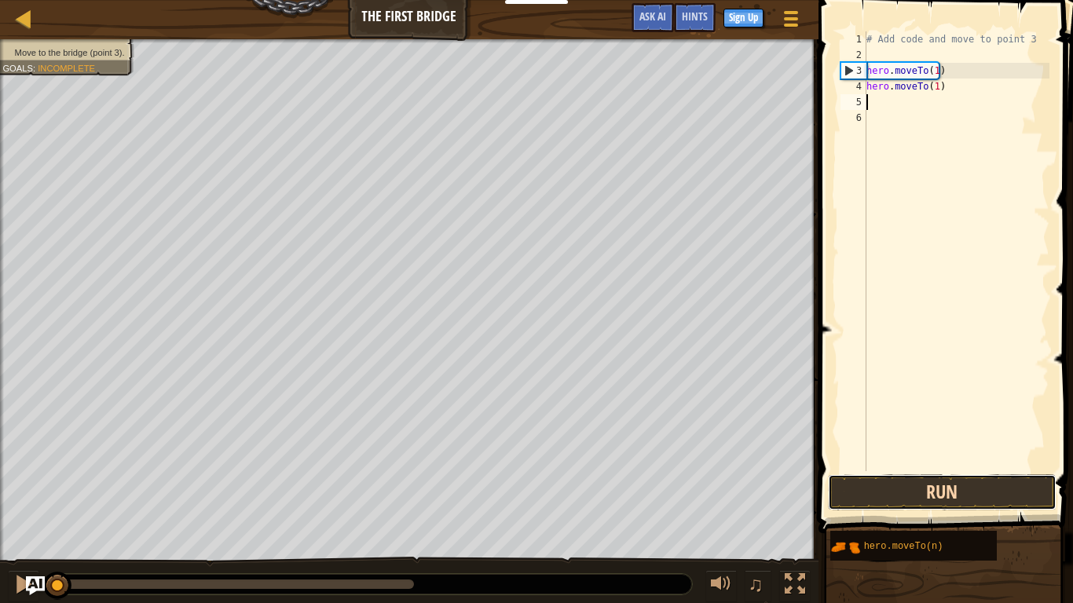
click at [956, 487] on button "Run" at bounding box center [942, 492] width 228 height 36
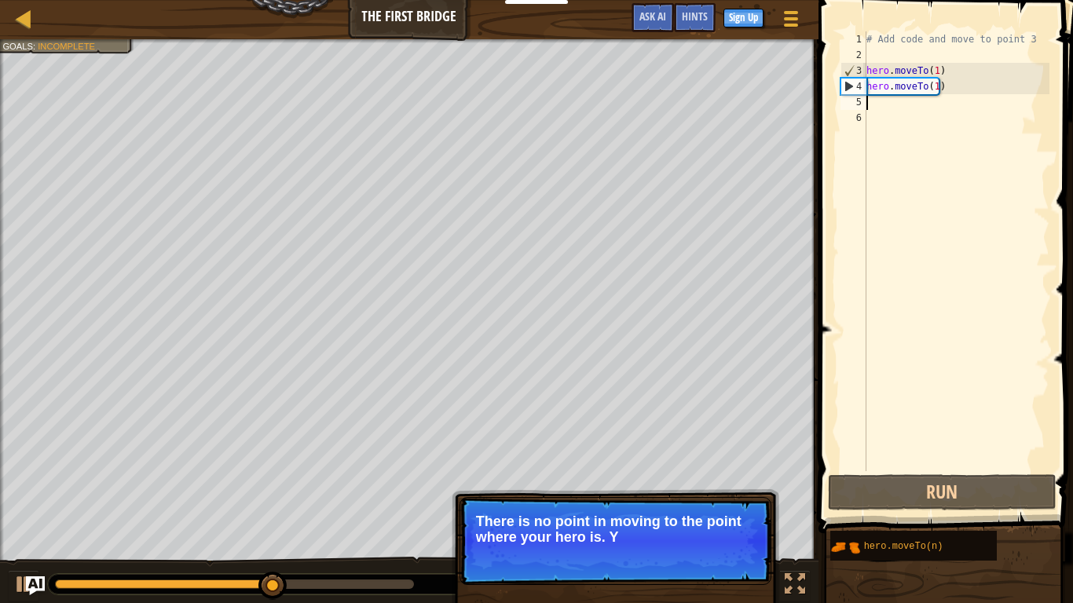
click at [900, 109] on div "# Add code and move to point 3 hero . moveTo ( 1 ) hero . moveTo ( 1 )" at bounding box center [956, 266] width 186 height 471
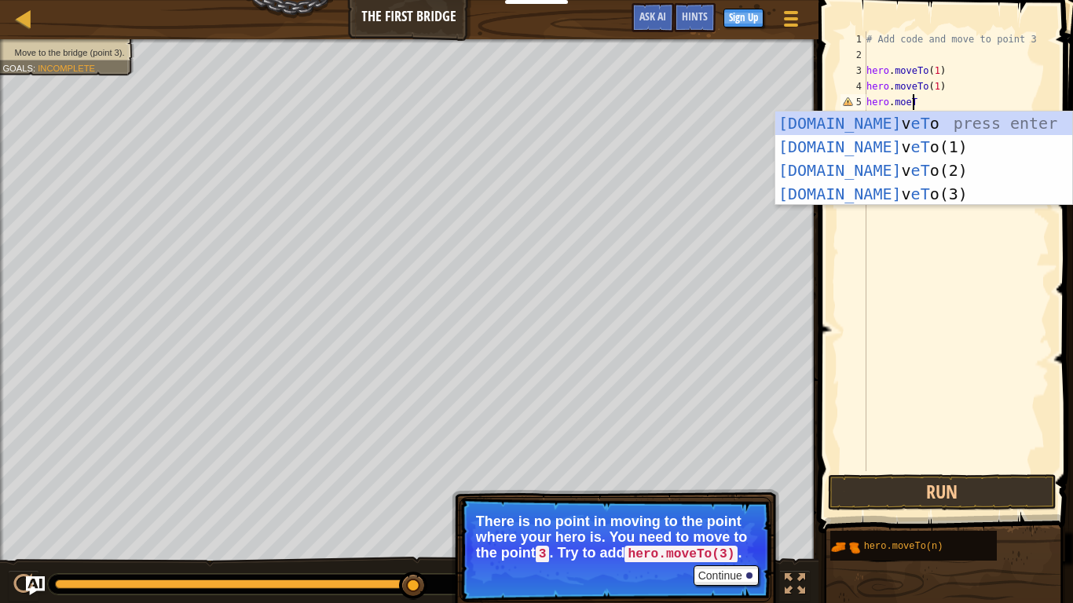
scroll to position [7, 3]
click at [879, 202] on div "[DOMAIN_NAME] v eTo press enter [DOMAIN_NAME] v eTo (1) press enter [DOMAIN_NAM…" at bounding box center [923, 181] width 297 height 141
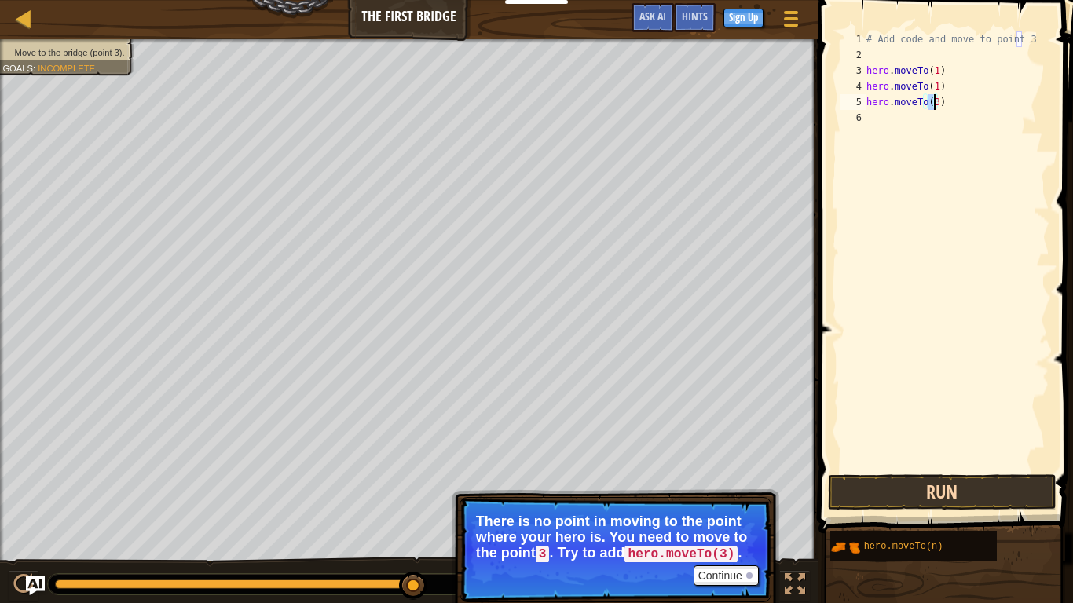
type textarea "hero.moveTo(3)"
click at [970, 480] on button "Run" at bounding box center [942, 492] width 228 height 36
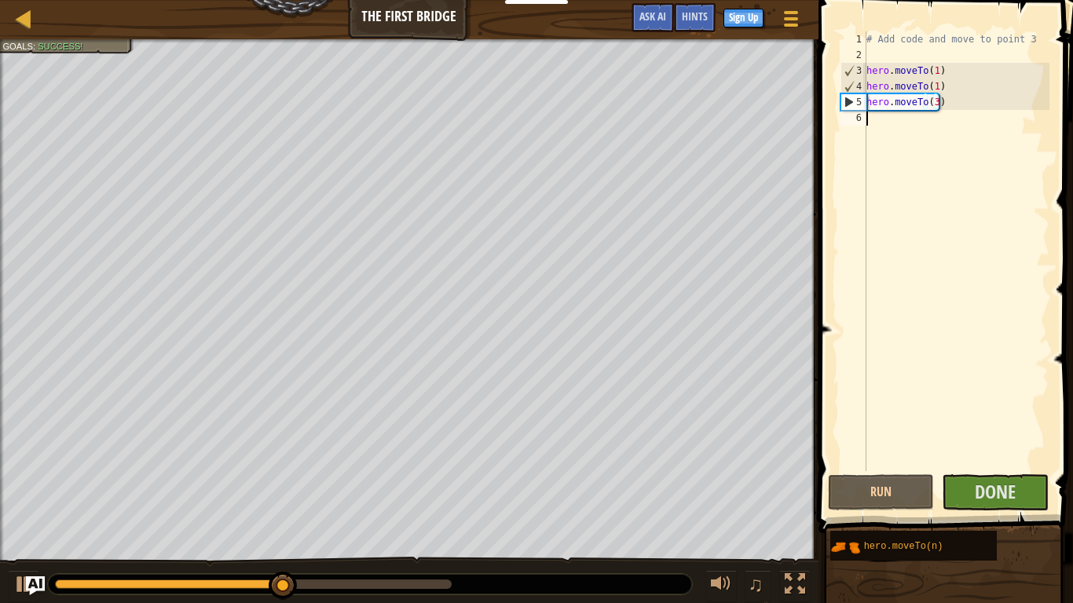
click at [904, 114] on div "# Add code and move to point 3 hero . moveTo ( 1 ) hero . moveTo ( 1 ) hero . m…" at bounding box center [956, 266] width 186 height 471
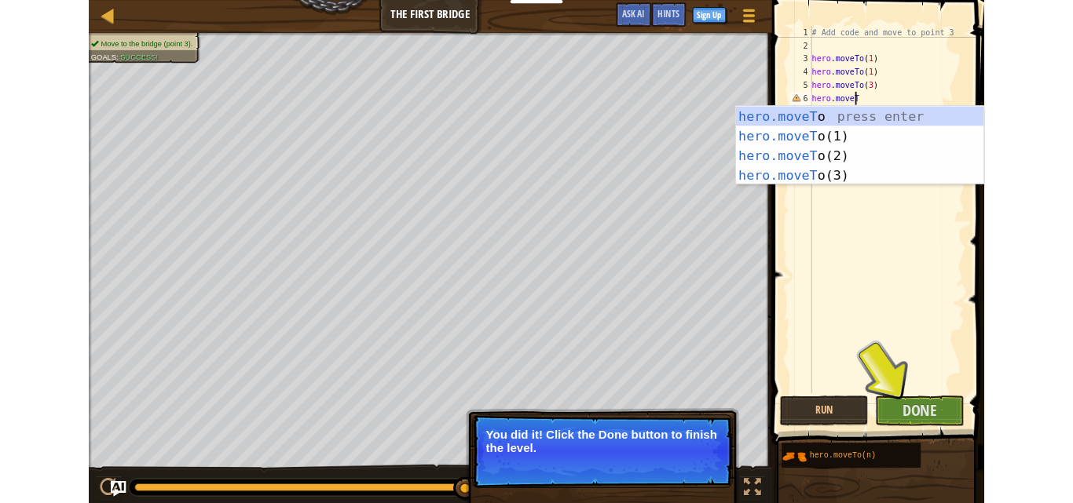
scroll to position [7, 4]
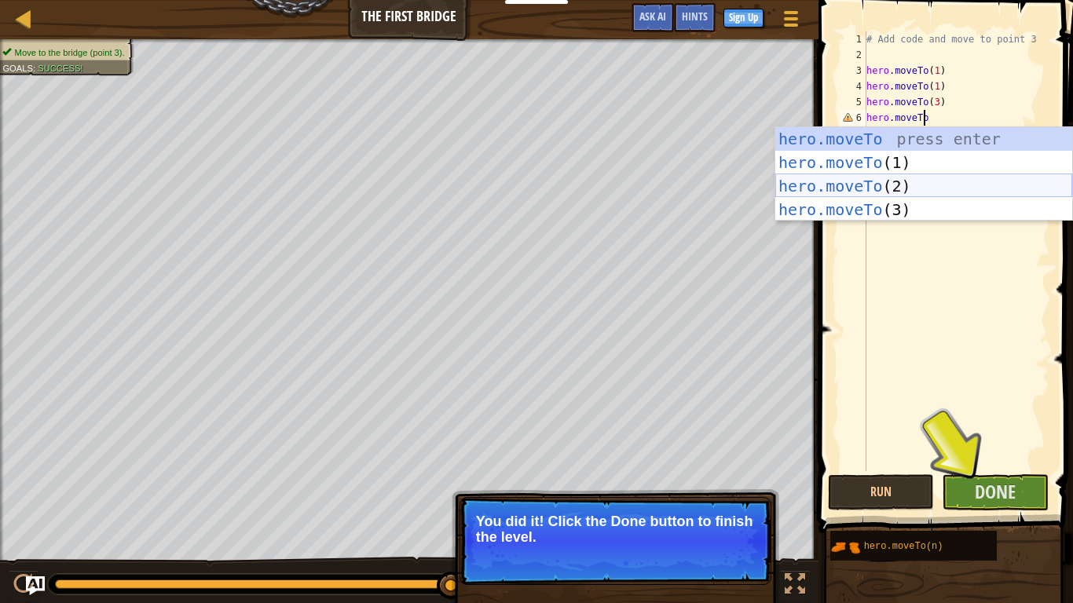
click at [883, 181] on div "hero.moveTo press enter hero.moveTo (1) press enter hero.moveTo (2) press enter…" at bounding box center [923, 197] width 297 height 141
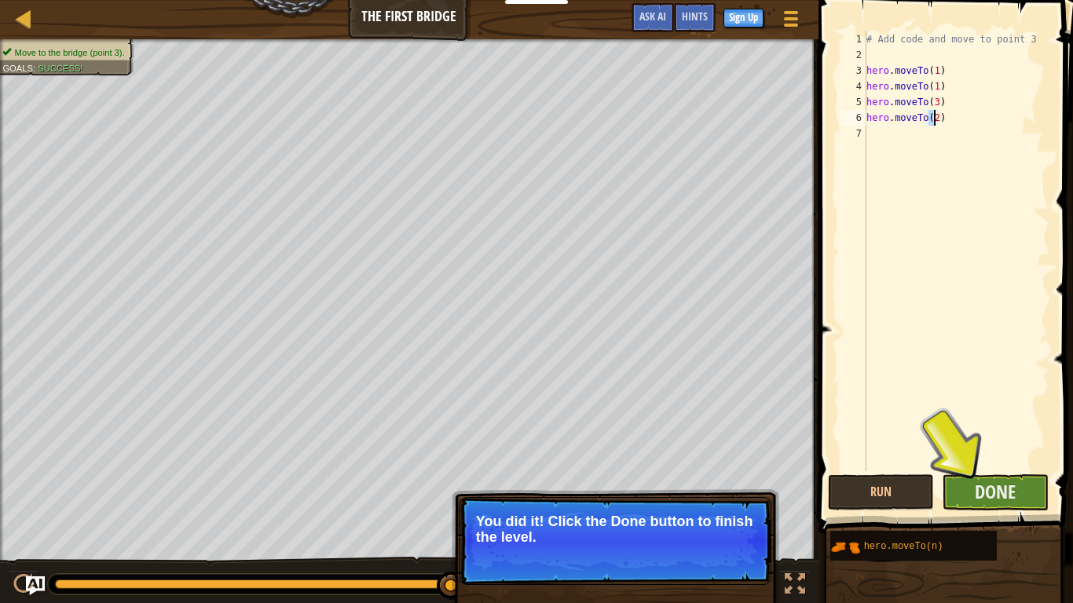
type textarea "hero.moveTo(2)"
click at [990, 478] on button "Done" at bounding box center [994, 492] width 107 height 36
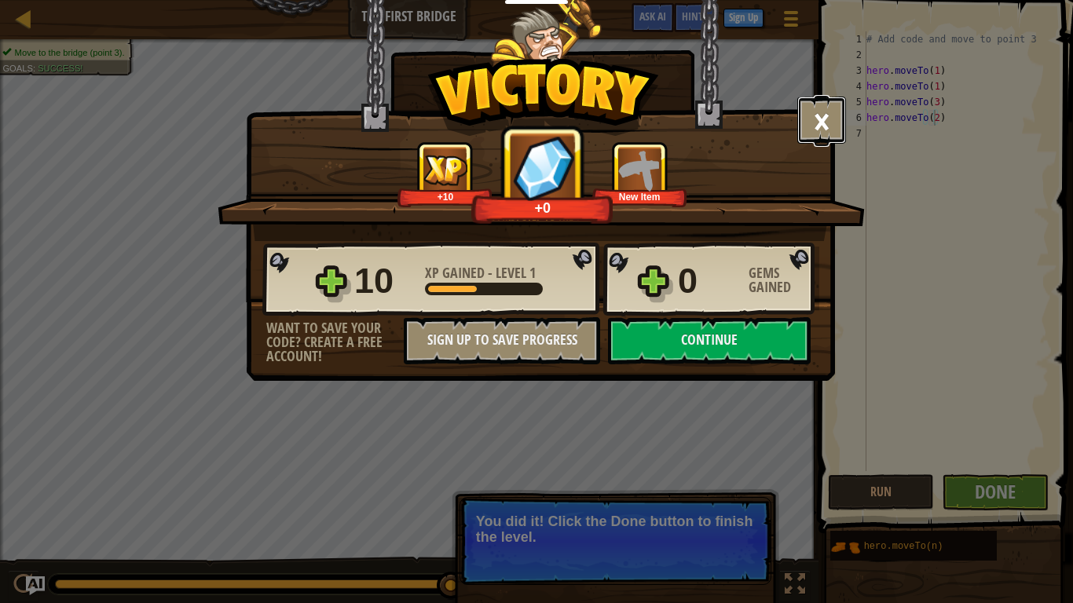
click at [821, 118] on button "×" at bounding box center [821, 120] width 49 height 47
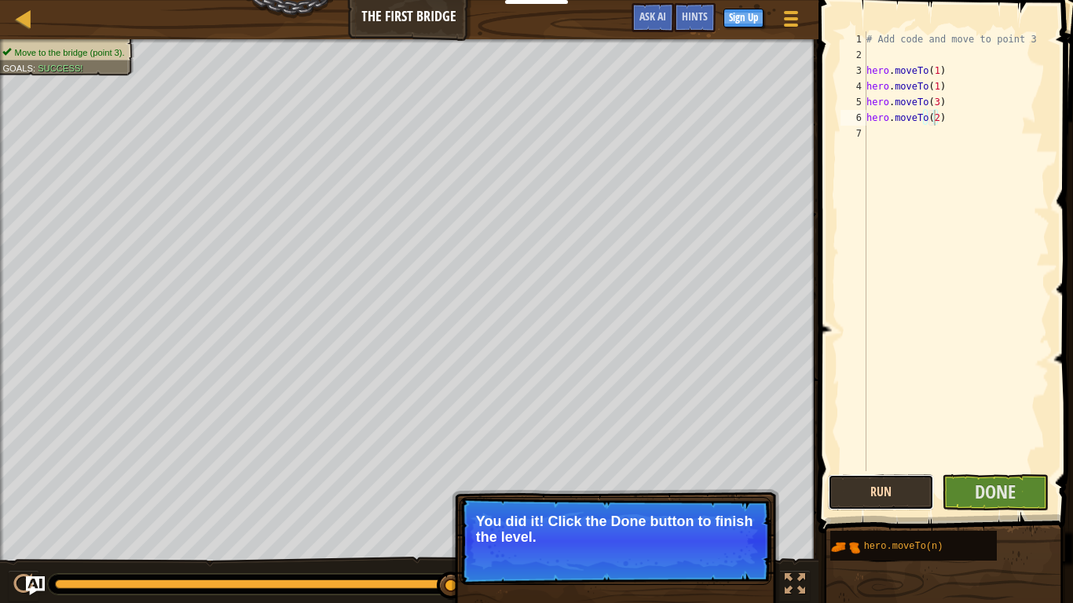
click at [900, 503] on button "Run" at bounding box center [881, 492] width 107 height 36
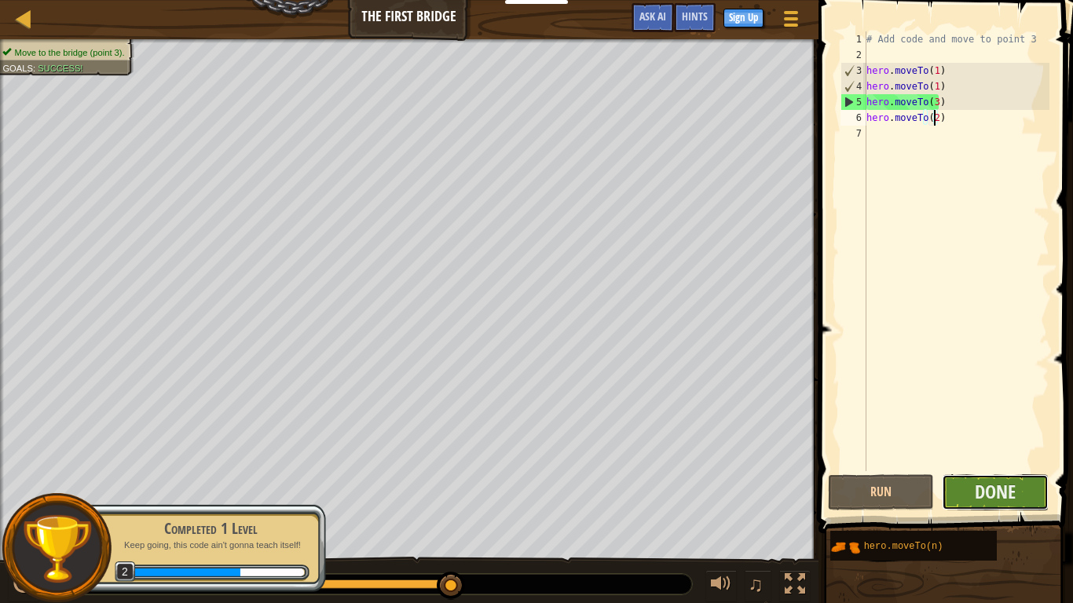
click at [960, 481] on button "Done" at bounding box center [994, 492] width 107 height 36
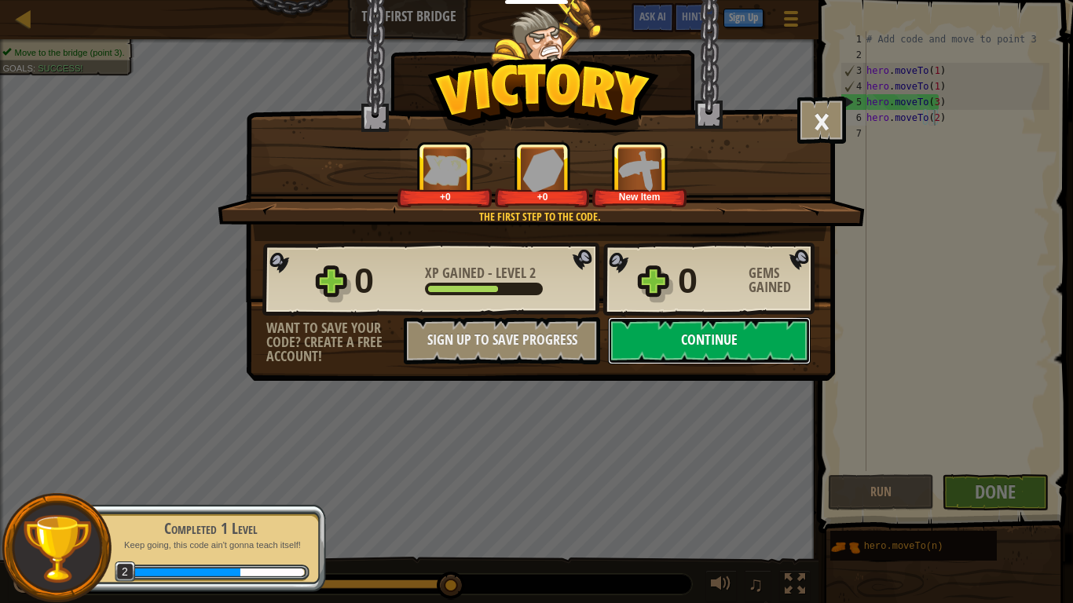
click at [693, 329] on button "Continue" at bounding box center [709, 340] width 203 height 47
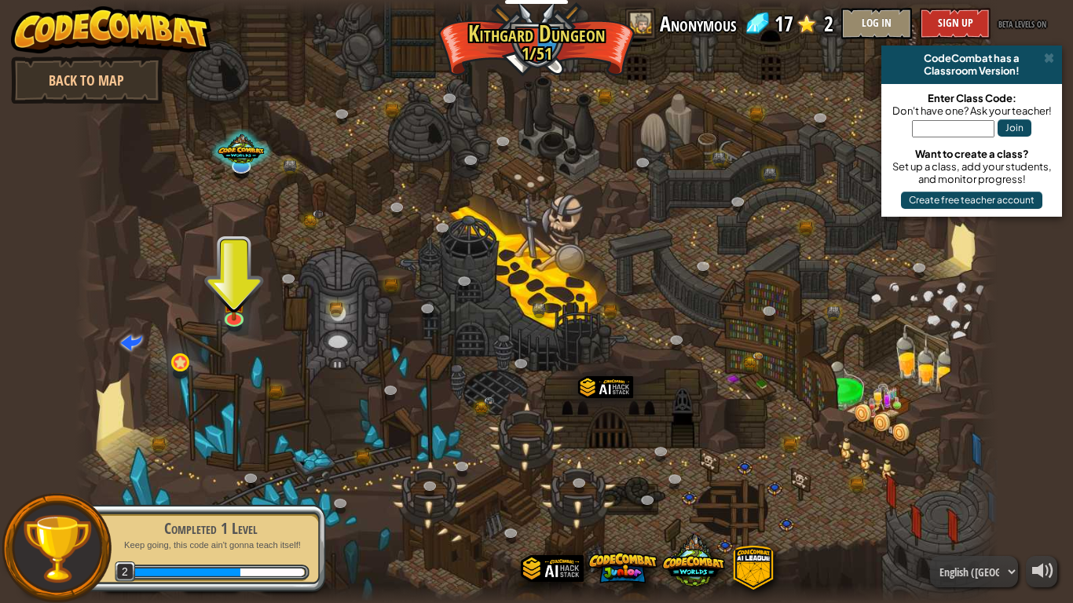
click at [181, 376] on div at bounding box center [180, 372] width 15 height 11
